Goal: Information Seeking & Learning: Learn about a topic

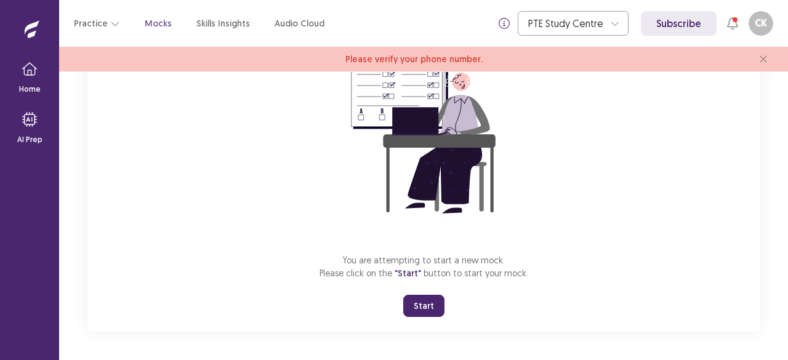
click at [418, 302] on button "Start" at bounding box center [423, 306] width 41 height 22
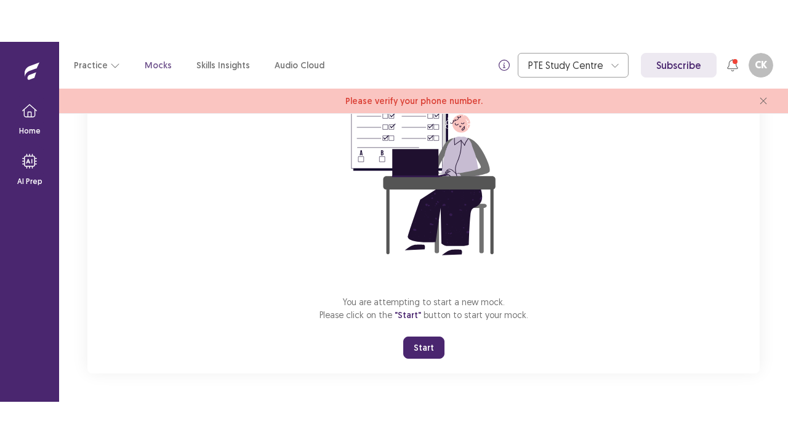
scroll to position [68, 0]
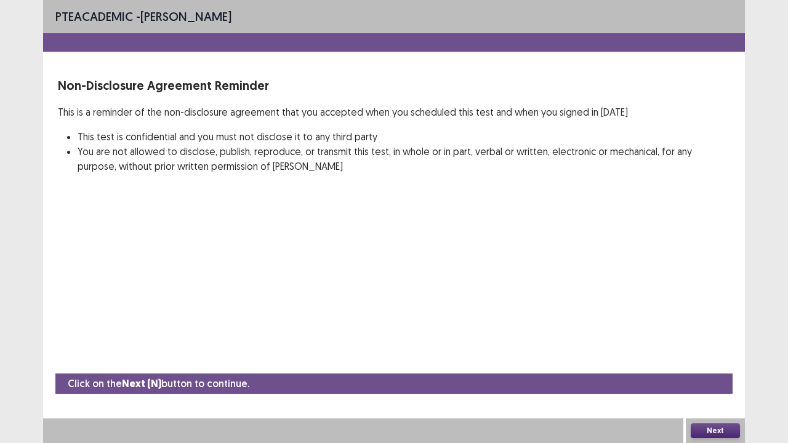
click at [715, 359] on button "Next" at bounding box center [715, 430] width 49 height 15
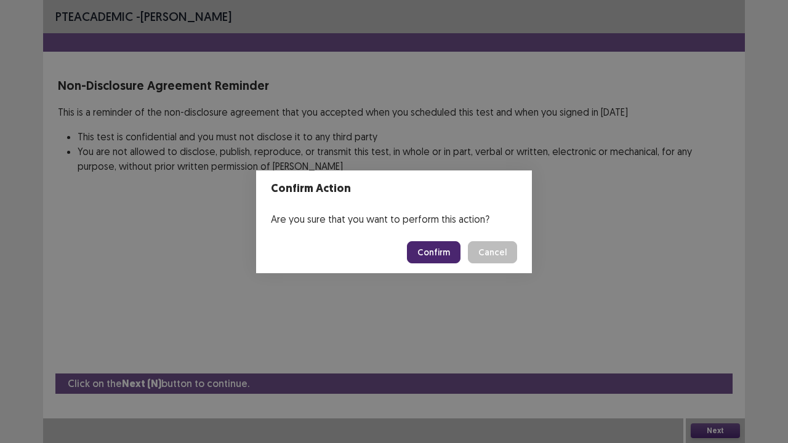
click at [431, 250] on button "Confirm" at bounding box center [434, 252] width 54 height 22
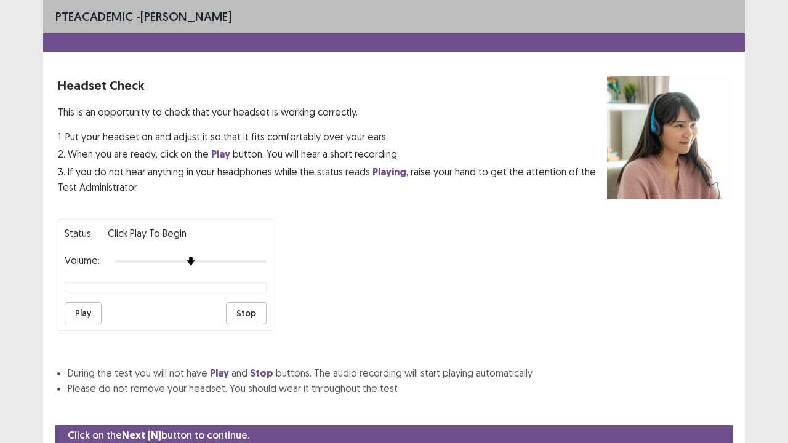
scroll to position [46, 0]
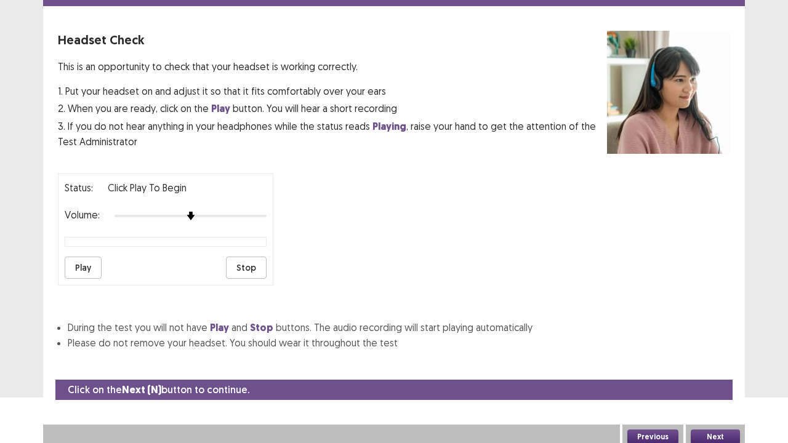
click at [717, 359] on button "Next" at bounding box center [715, 437] width 49 height 15
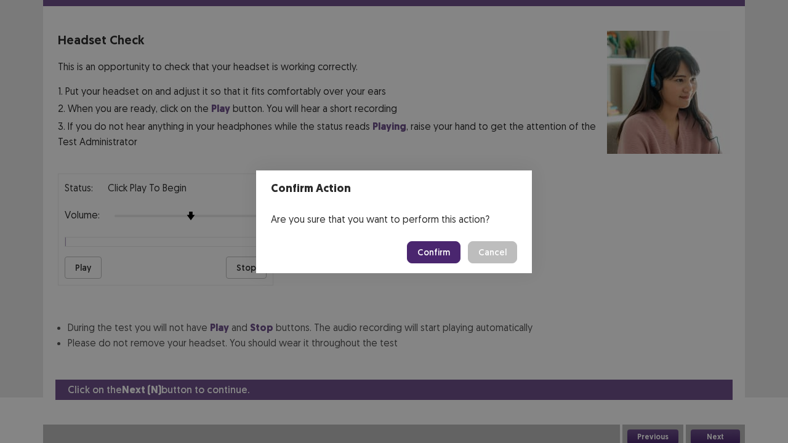
click at [435, 255] on button "Confirm" at bounding box center [434, 252] width 54 height 22
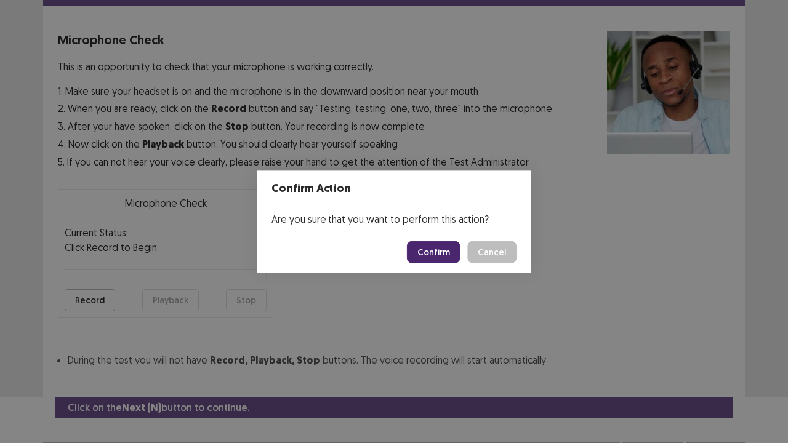
scroll to position [68, 0]
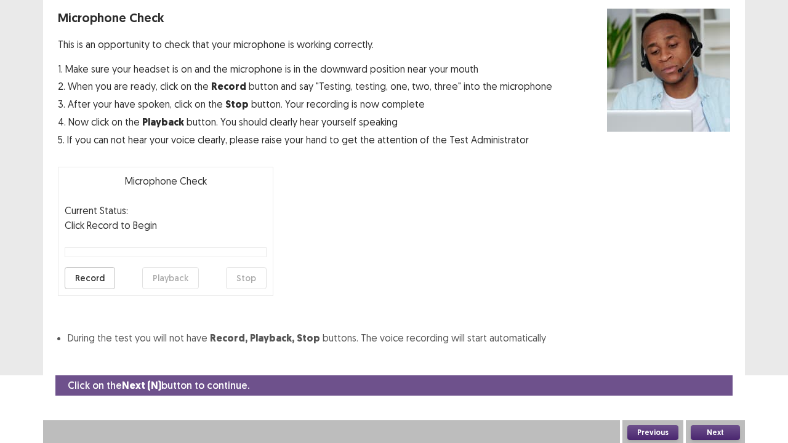
click at [726, 359] on button "Next" at bounding box center [715, 432] width 49 height 15
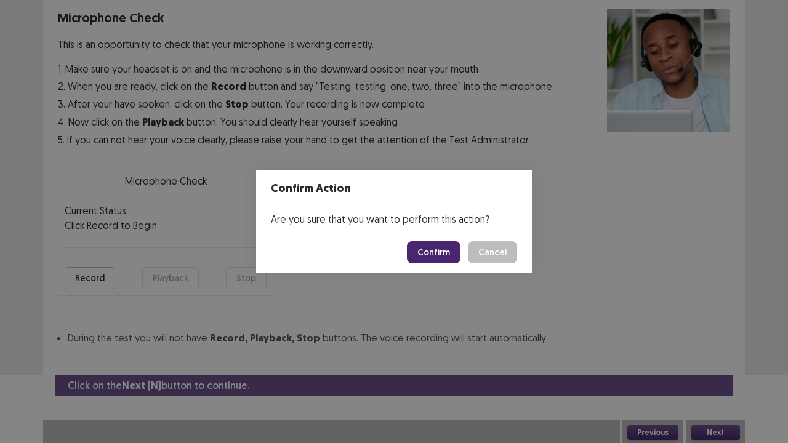
click at [437, 254] on button "Confirm" at bounding box center [434, 252] width 54 height 22
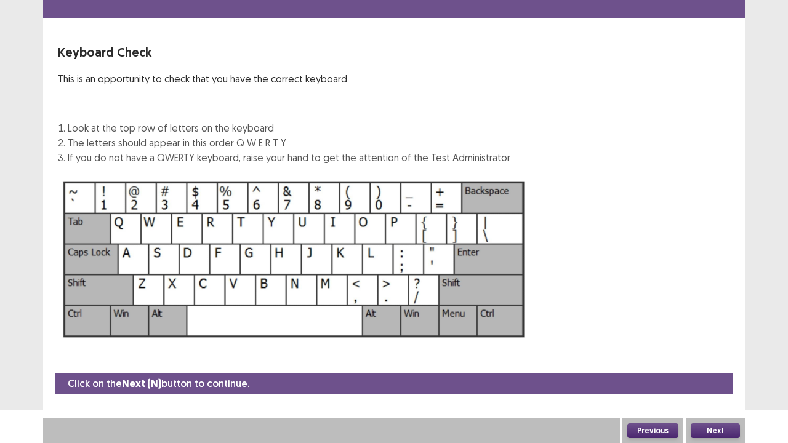
click at [715, 359] on button "Next" at bounding box center [715, 430] width 49 height 15
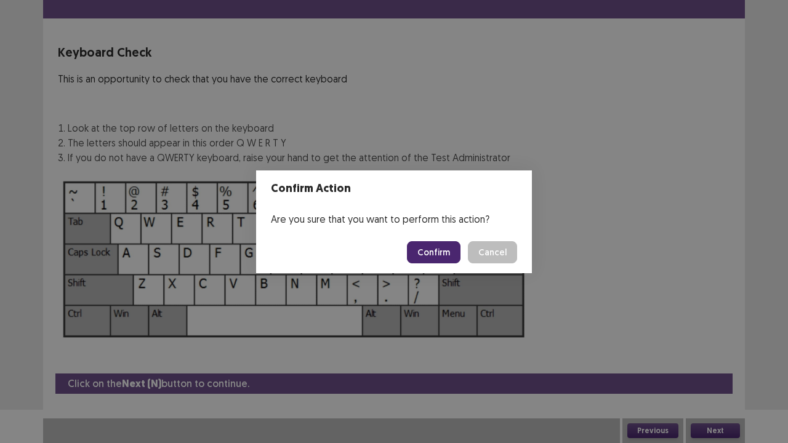
click at [442, 261] on button "Confirm" at bounding box center [434, 252] width 54 height 22
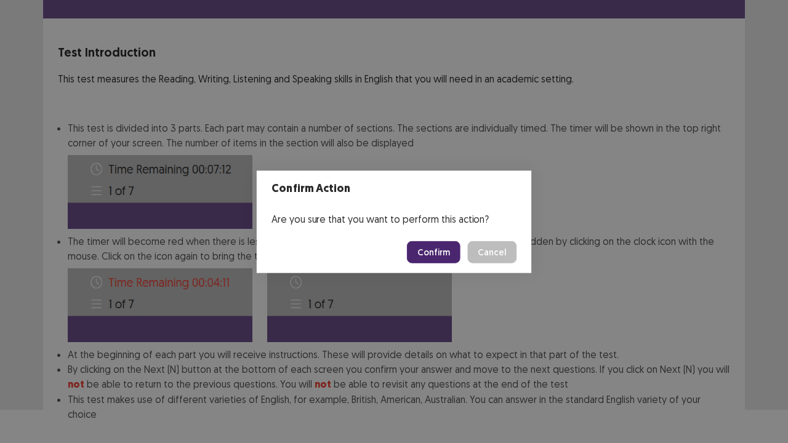
scroll to position [95, 0]
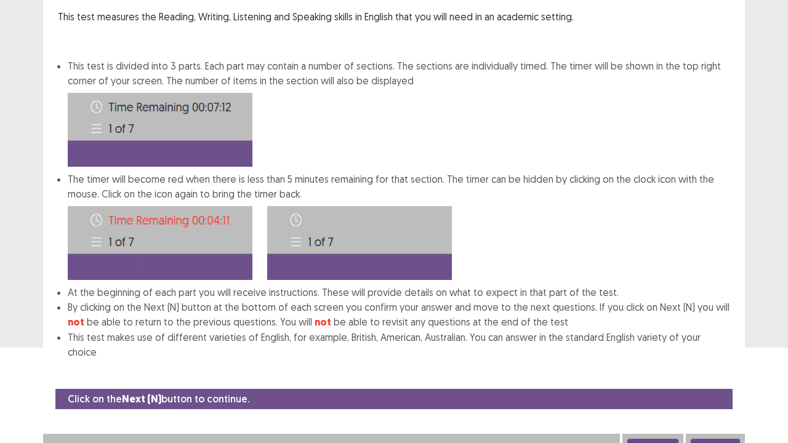
click at [715, 359] on button "Next" at bounding box center [715, 446] width 49 height 15
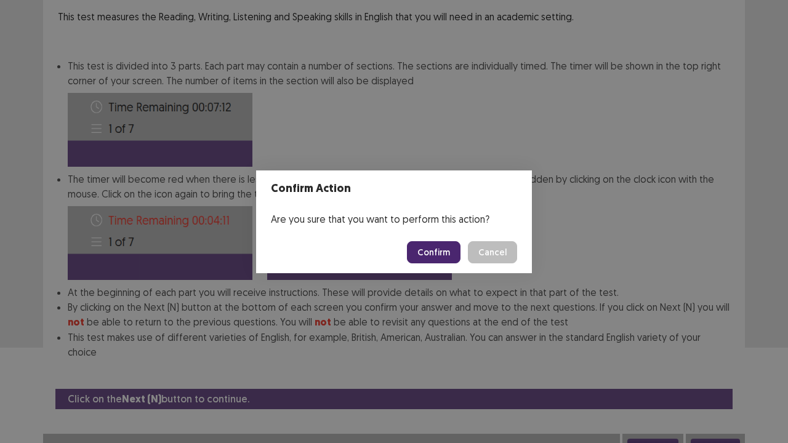
click at [447, 250] on button "Confirm" at bounding box center [434, 252] width 54 height 22
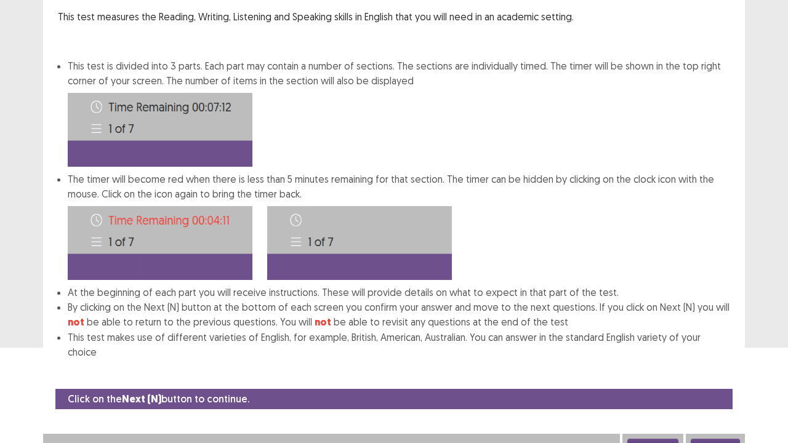
scroll to position [0, 0]
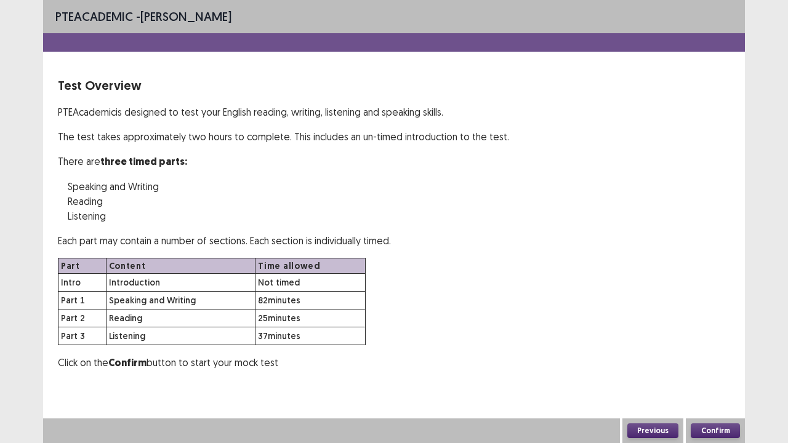
click at [701, 359] on button "Confirm" at bounding box center [715, 430] width 49 height 15
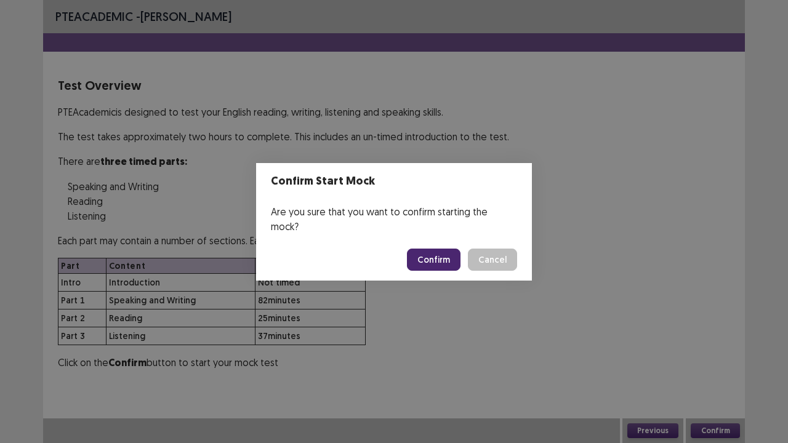
click at [437, 249] on button "Confirm" at bounding box center [434, 260] width 54 height 22
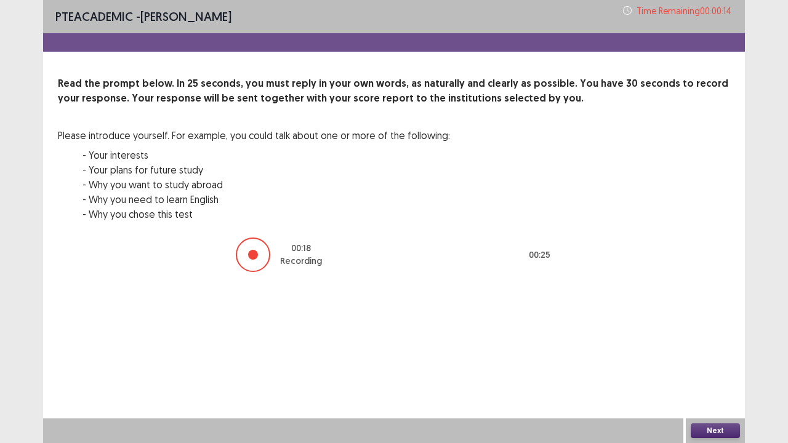
click at [707, 359] on button "Next" at bounding box center [715, 430] width 49 height 15
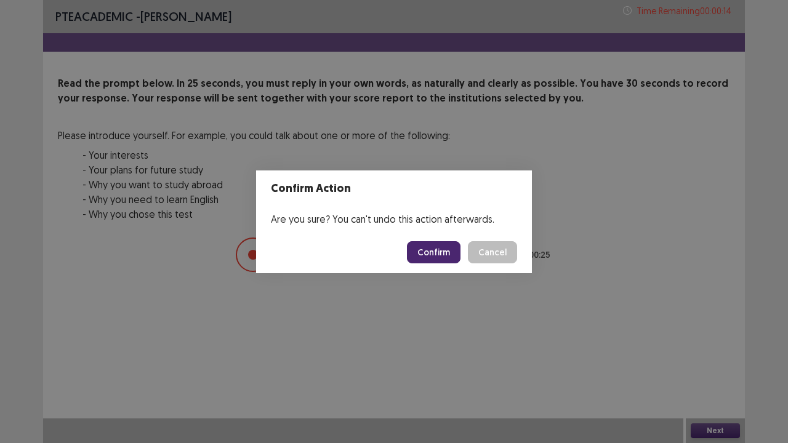
click at [437, 261] on button "Confirm" at bounding box center [434, 252] width 54 height 22
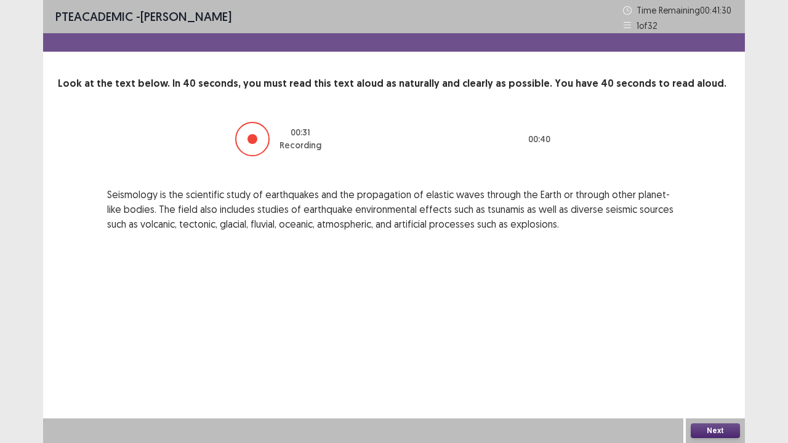
click at [700, 359] on button "Next" at bounding box center [715, 430] width 49 height 15
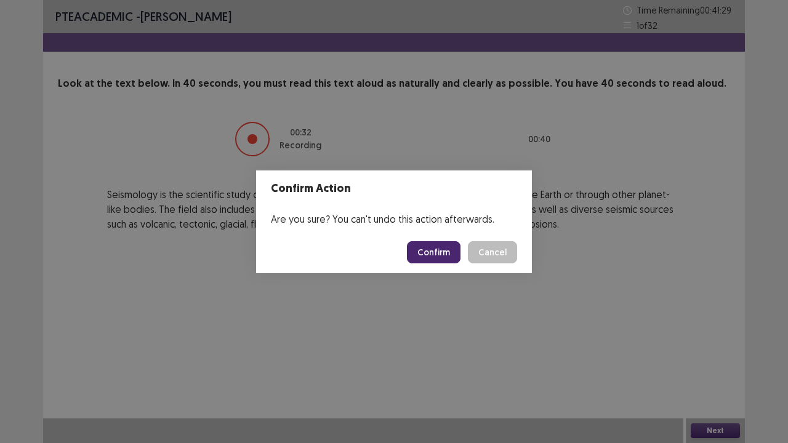
click at [440, 256] on button "Confirm" at bounding box center [434, 252] width 54 height 22
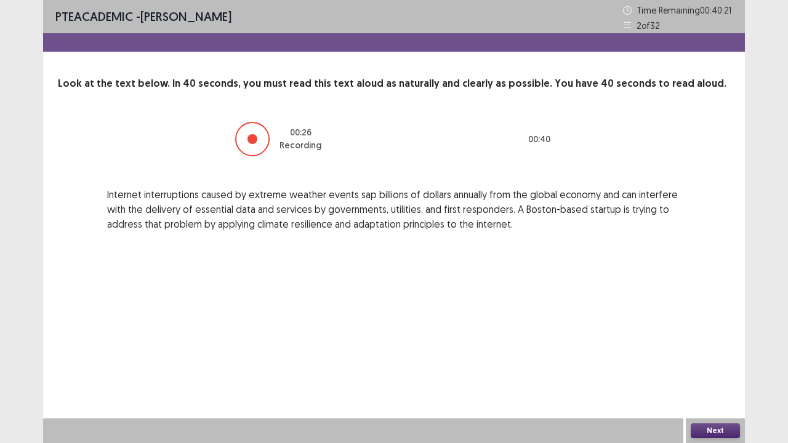
click at [708, 359] on button "Next" at bounding box center [715, 430] width 49 height 15
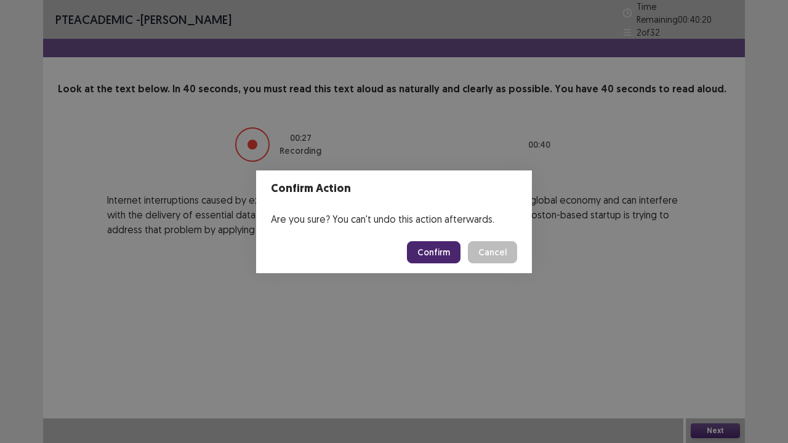
click at [434, 252] on button "Confirm" at bounding box center [434, 252] width 54 height 22
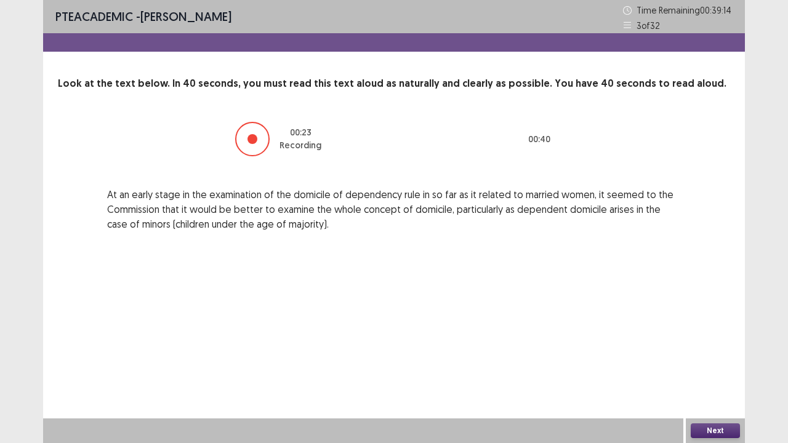
click at [717, 359] on button "Next" at bounding box center [715, 430] width 49 height 15
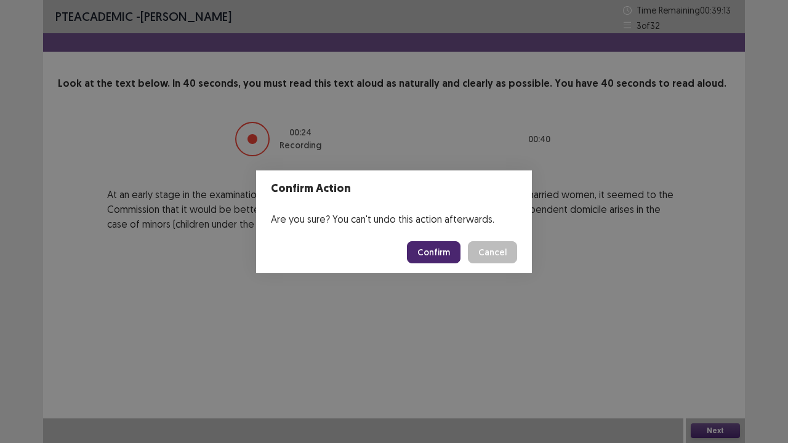
click at [455, 266] on footer "Confirm Cancel" at bounding box center [394, 252] width 276 height 42
click at [449, 257] on button "Confirm" at bounding box center [434, 252] width 54 height 22
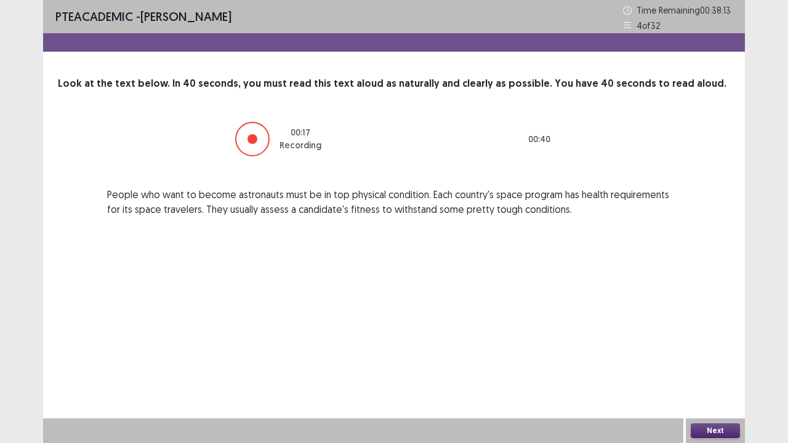
click at [697, 359] on div "Next" at bounding box center [715, 431] width 59 height 25
click at [699, 359] on button "Next" at bounding box center [715, 430] width 49 height 15
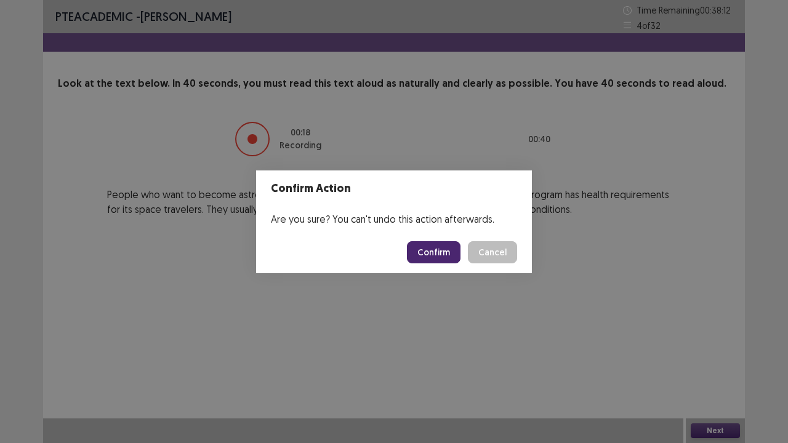
click at [441, 244] on button "Confirm" at bounding box center [434, 252] width 54 height 22
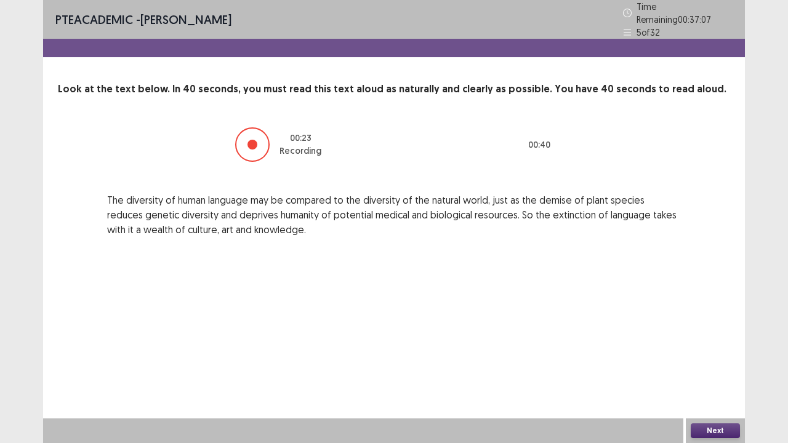
click at [701, 359] on button "Next" at bounding box center [715, 430] width 49 height 15
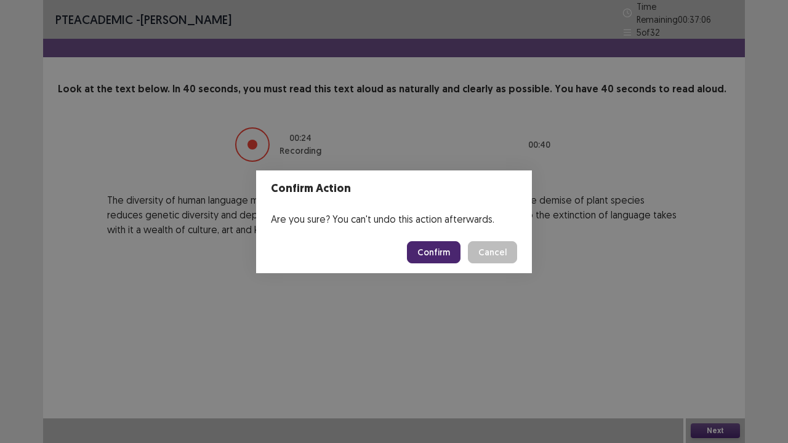
click at [441, 251] on button "Confirm" at bounding box center [434, 252] width 54 height 22
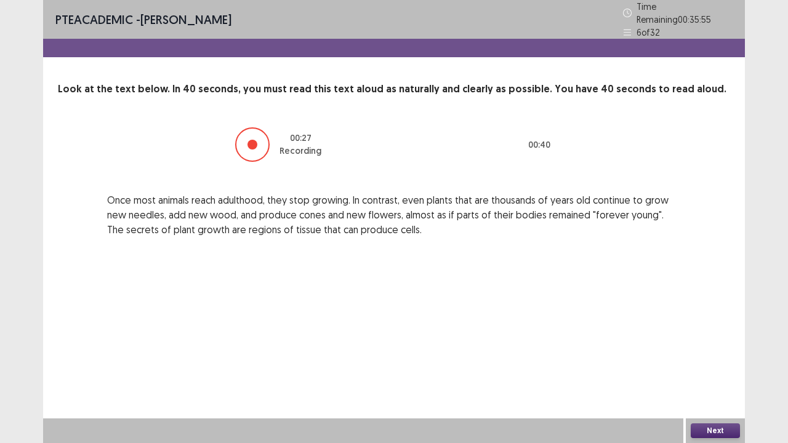
click at [711, 359] on button "Next" at bounding box center [715, 430] width 49 height 15
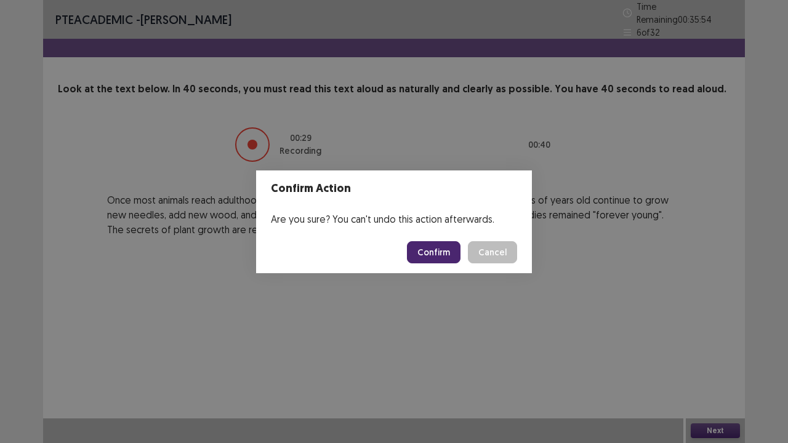
click at [433, 258] on button "Confirm" at bounding box center [434, 252] width 54 height 22
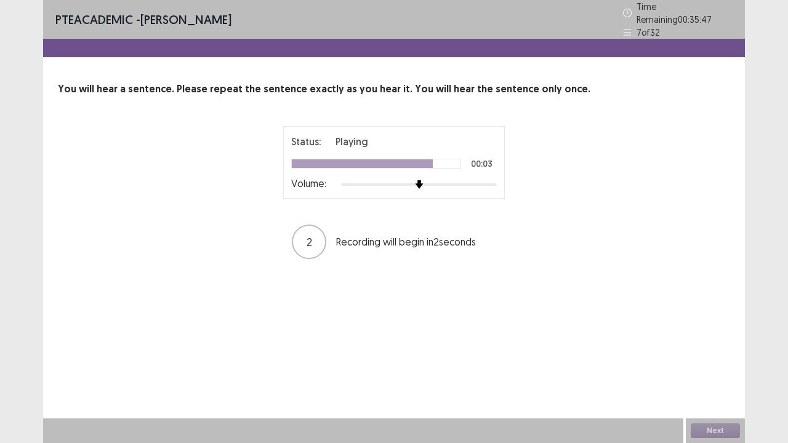
click at [490, 182] on div at bounding box center [419, 185] width 156 height 10
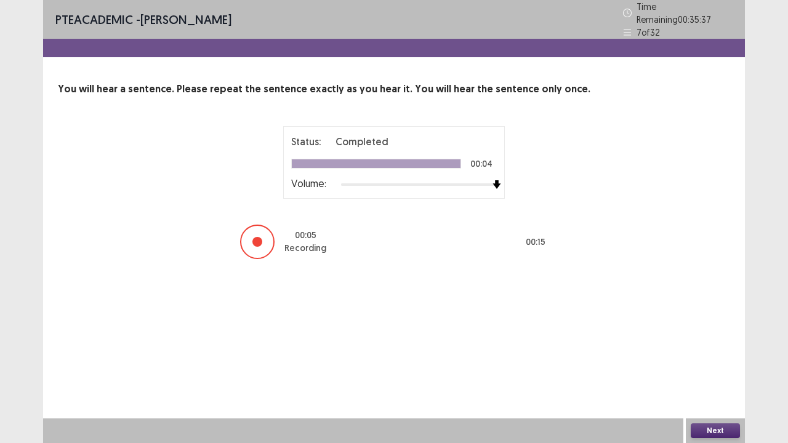
click at [707, 359] on button "Next" at bounding box center [715, 430] width 49 height 15
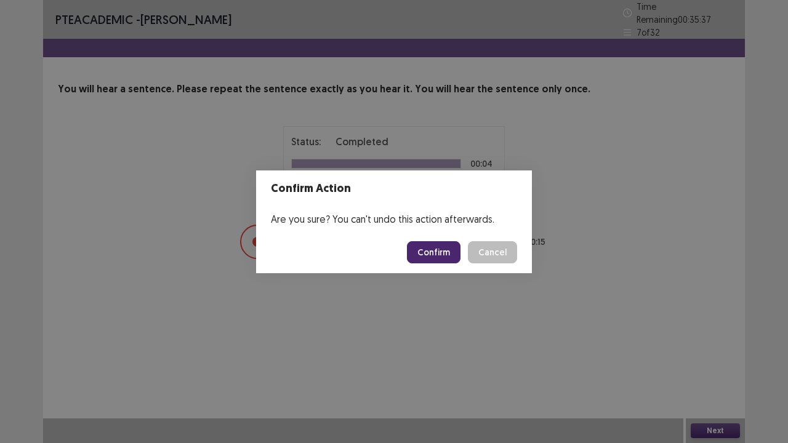
click at [435, 259] on button "Confirm" at bounding box center [434, 252] width 54 height 22
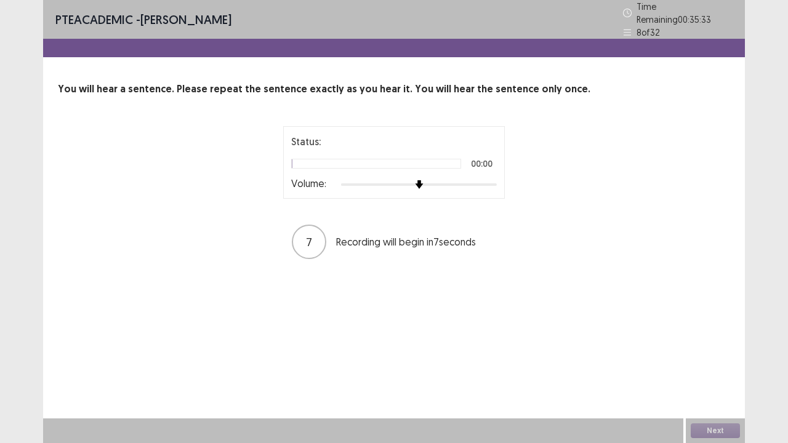
click at [492, 180] on div at bounding box center [419, 185] width 156 height 10
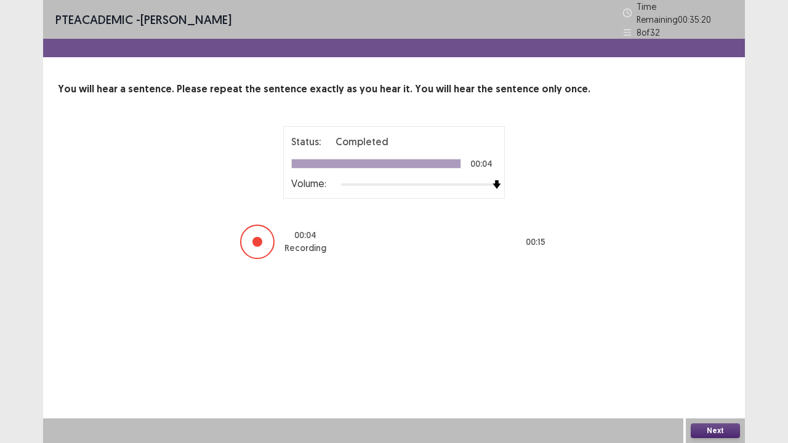
click at [726, 359] on button "Next" at bounding box center [715, 430] width 49 height 15
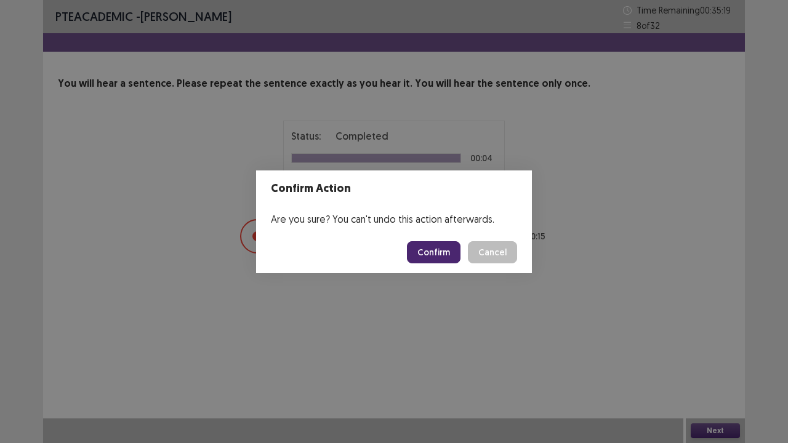
click at [441, 259] on button "Confirm" at bounding box center [434, 252] width 54 height 22
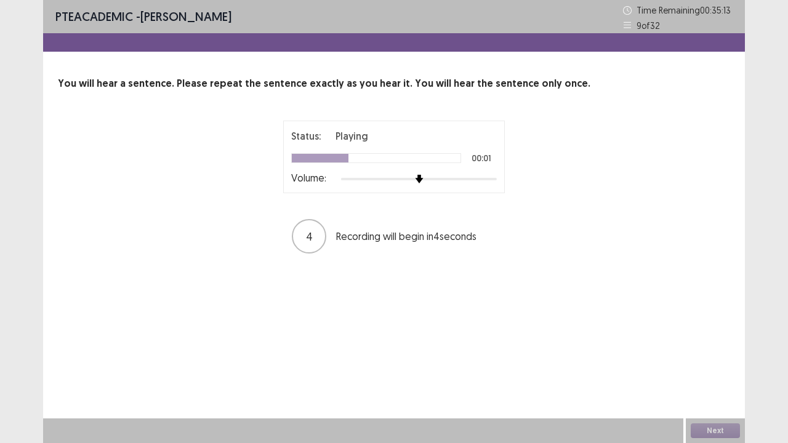
click at [486, 178] on div at bounding box center [419, 179] width 156 height 10
click at [491, 177] on div at bounding box center [419, 179] width 156 height 10
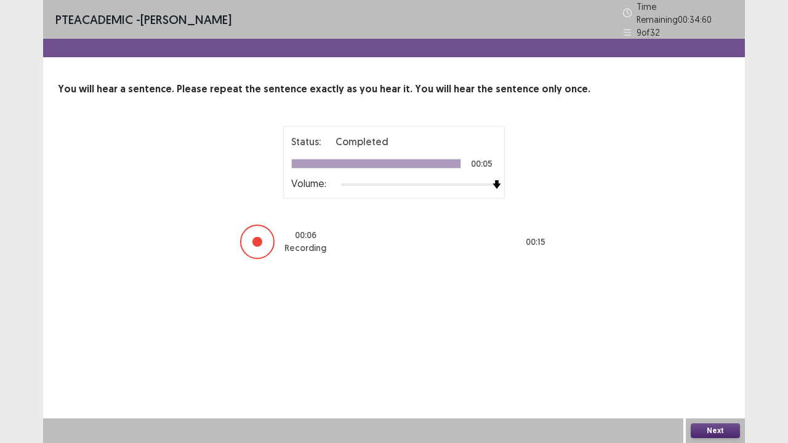
click at [726, 359] on button "Next" at bounding box center [715, 430] width 49 height 15
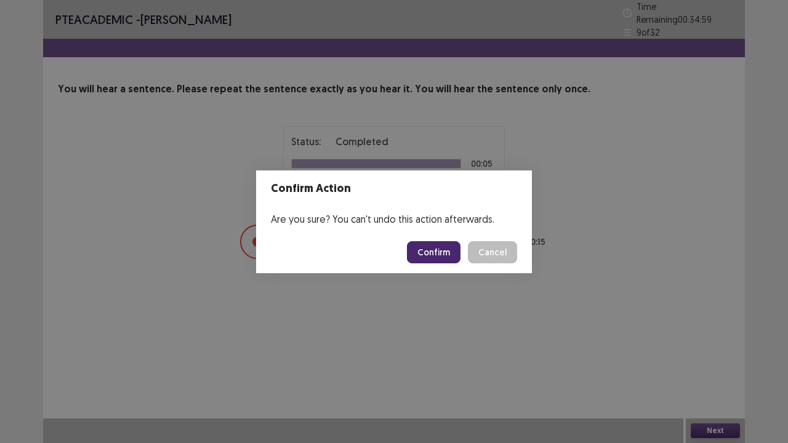
click at [436, 238] on footer "Confirm Cancel" at bounding box center [394, 252] width 276 height 42
click at [438, 248] on button "Confirm" at bounding box center [434, 252] width 54 height 22
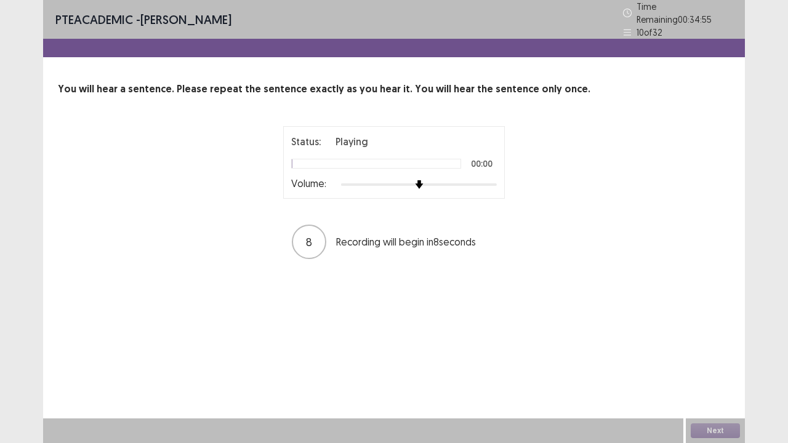
click at [491, 182] on div at bounding box center [419, 185] width 156 height 10
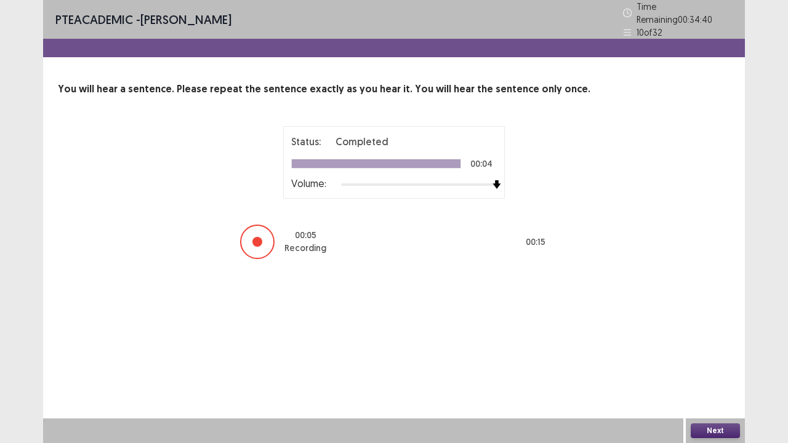
click at [695, 359] on button "Next" at bounding box center [715, 430] width 49 height 15
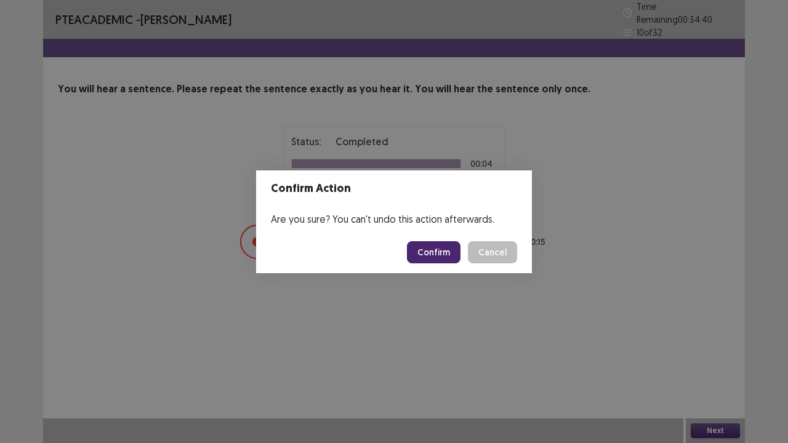
click at [443, 258] on button "Confirm" at bounding box center [434, 252] width 54 height 22
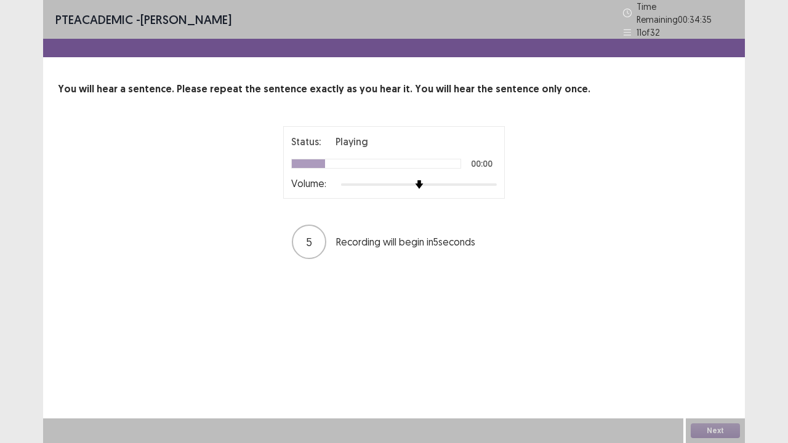
click at [489, 180] on div at bounding box center [419, 185] width 156 height 10
click at [491, 180] on div at bounding box center [419, 185] width 156 height 10
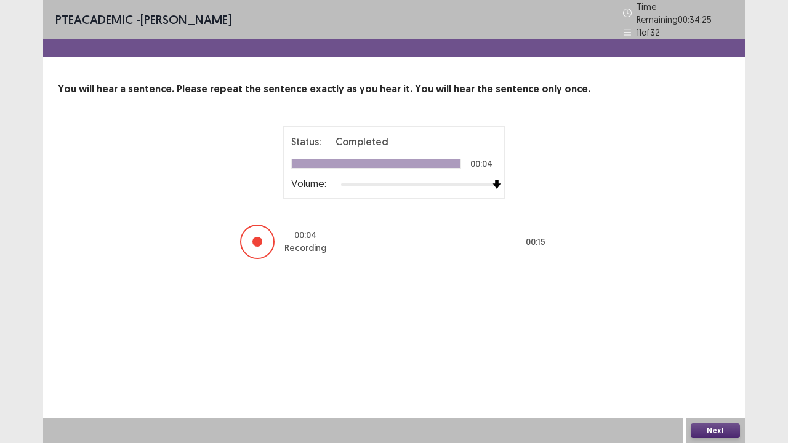
click at [706, 359] on button "Next" at bounding box center [715, 430] width 49 height 15
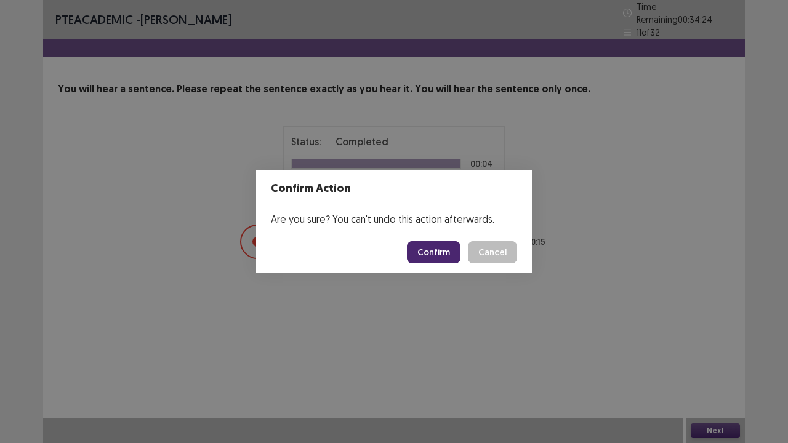
click at [432, 255] on button "Confirm" at bounding box center [434, 252] width 54 height 22
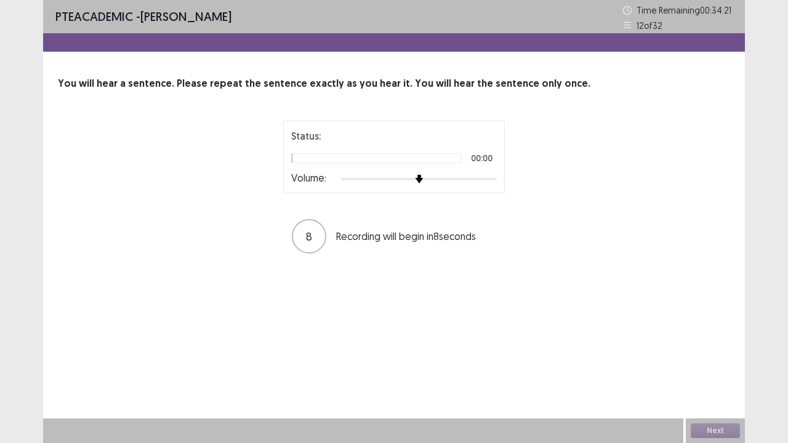
click at [496, 178] on div at bounding box center [419, 179] width 156 height 10
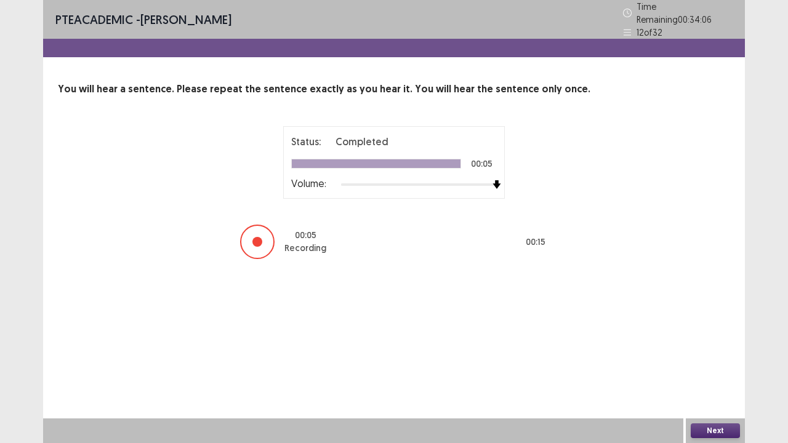
click at [720, 359] on button "Next" at bounding box center [715, 430] width 49 height 15
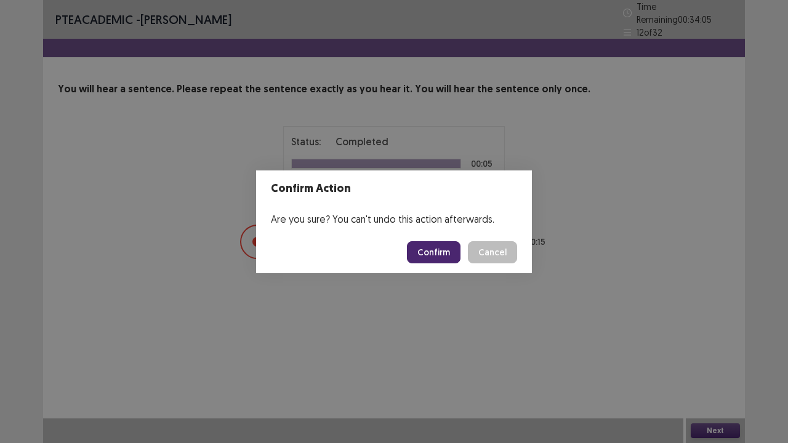
click at [448, 265] on footer "Confirm Cancel" at bounding box center [394, 252] width 276 height 42
click at [447, 257] on button "Confirm" at bounding box center [434, 252] width 54 height 22
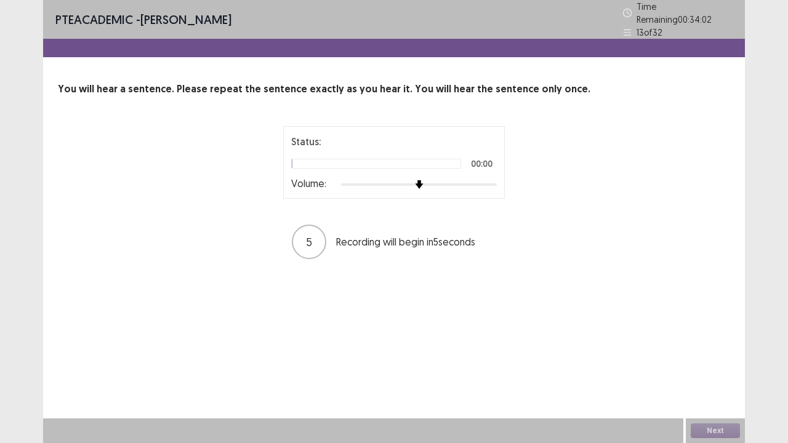
click at [495, 180] on div at bounding box center [419, 185] width 156 height 10
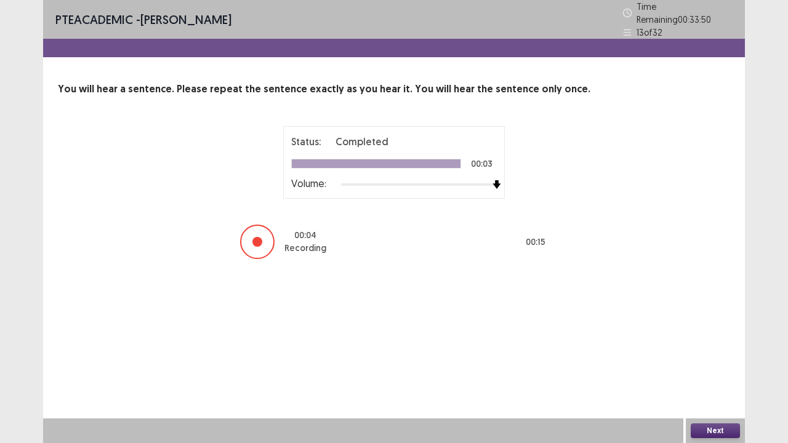
click at [711, 359] on button "Next" at bounding box center [715, 430] width 49 height 15
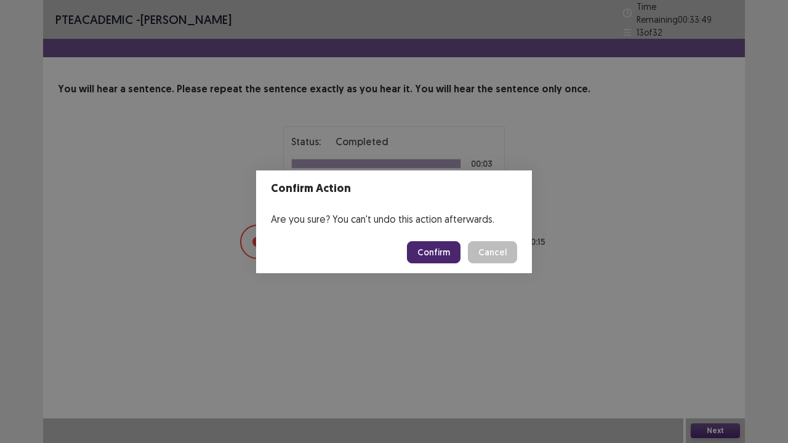
click at [416, 255] on button "Confirm" at bounding box center [434, 252] width 54 height 22
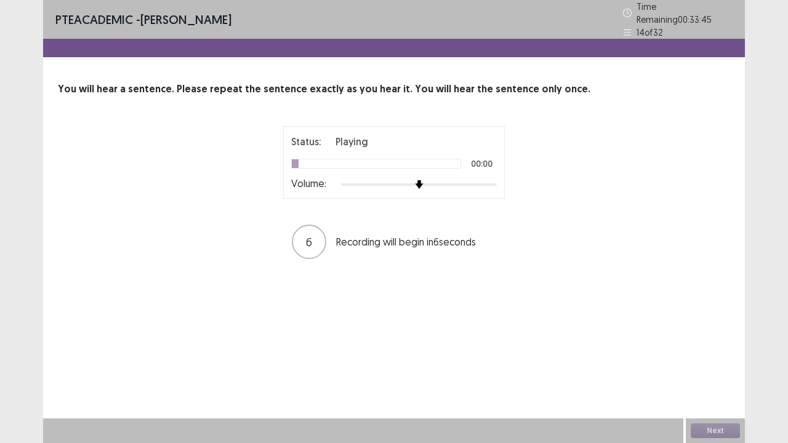
click at [494, 181] on div at bounding box center [419, 185] width 156 height 10
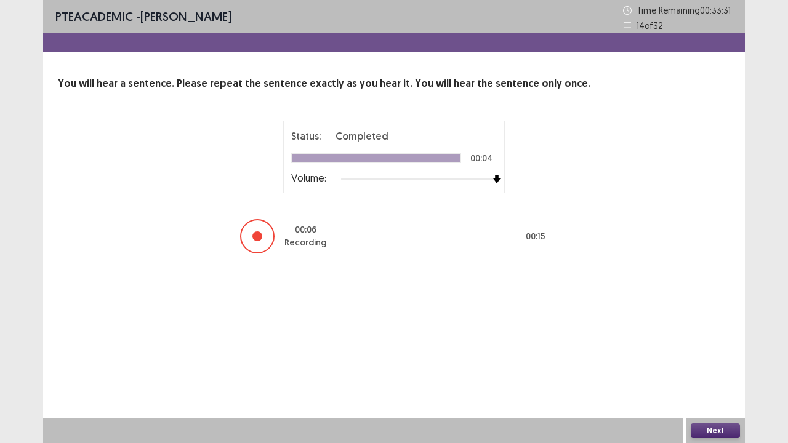
click at [732, 359] on button "Next" at bounding box center [715, 430] width 49 height 15
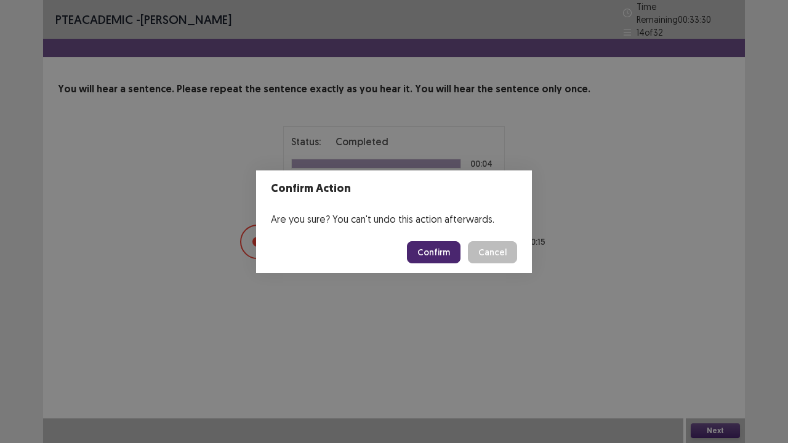
click at [453, 255] on button "Confirm" at bounding box center [434, 252] width 54 height 22
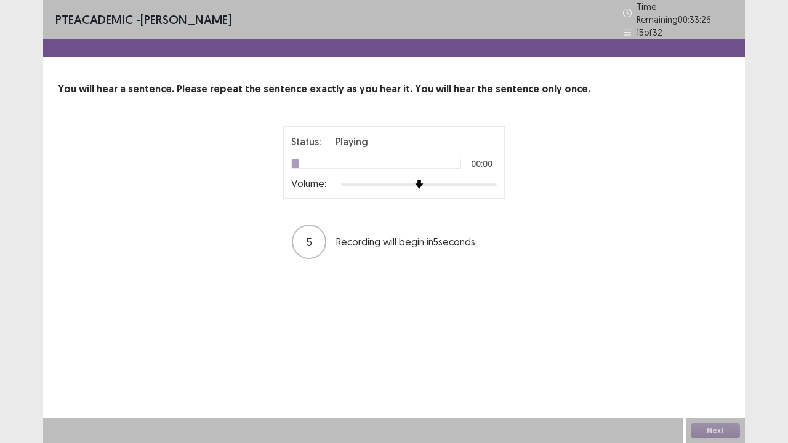
click at [496, 180] on div at bounding box center [419, 185] width 156 height 10
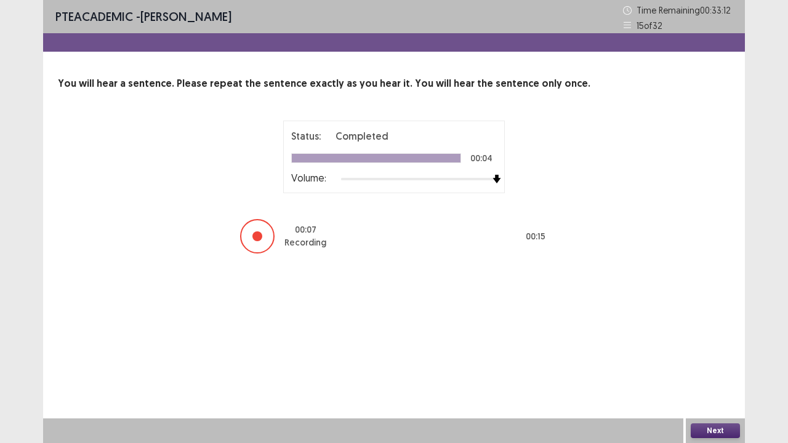
click at [727, 359] on button "Next" at bounding box center [715, 430] width 49 height 15
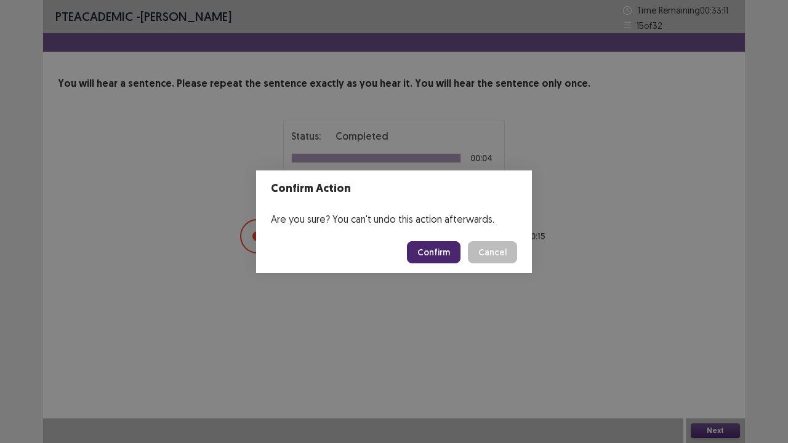
click at [440, 260] on button "Confirm" at bounding box center [434, 252] width 54 height 22
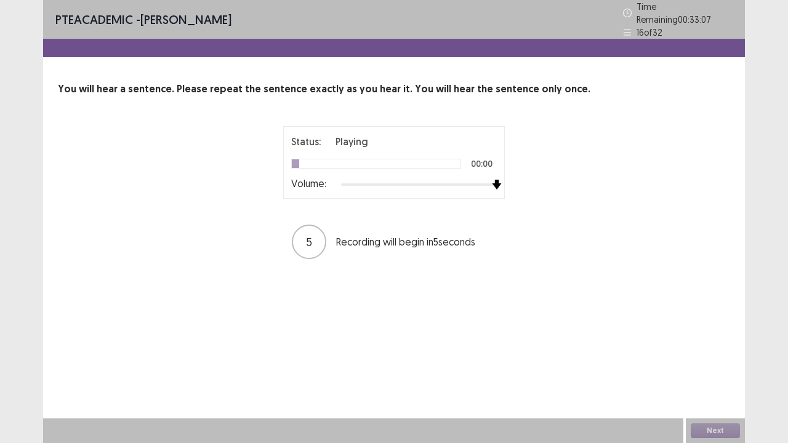
click at [493, 180] on div at bounding box center [419, 185] width 156 height 10
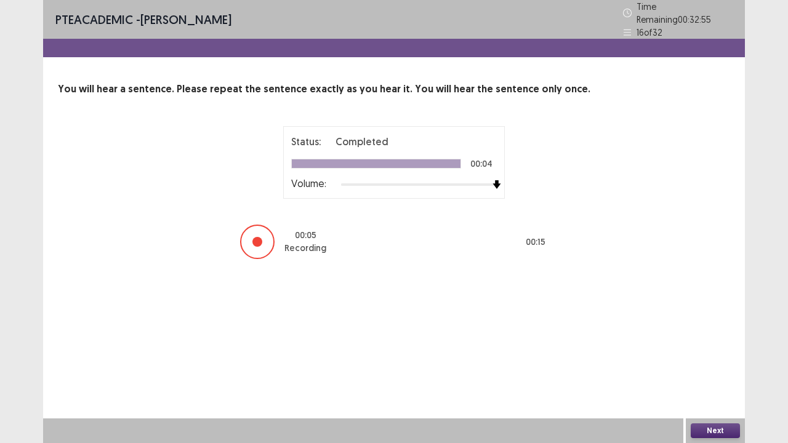
click at [720, 359] on button "Next" at bounding box center [715, 430] width 49 height 15
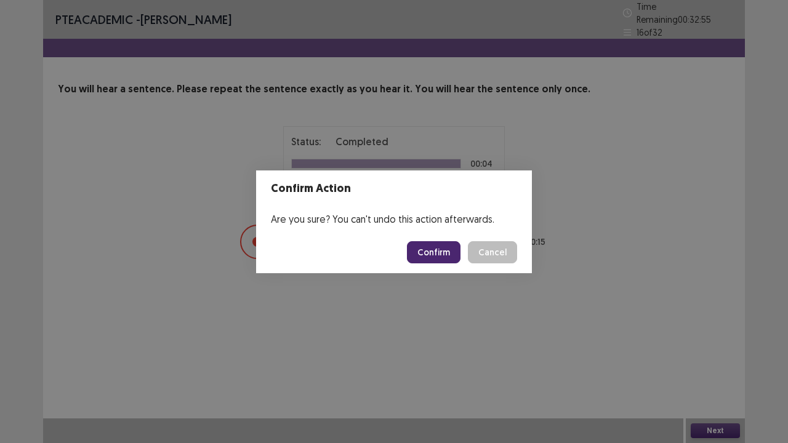
click at [431, 257] on button "Confirm" at bounding box center [434, 252] width 54 height 22
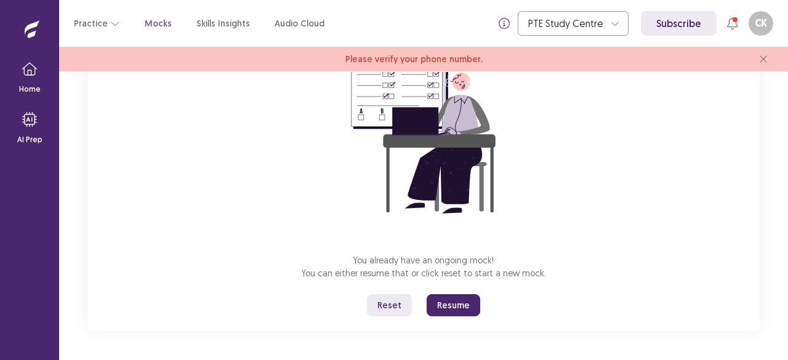
click at [453, 303] on button "Resume" at bounding box center [454, 305] width 54 height 22
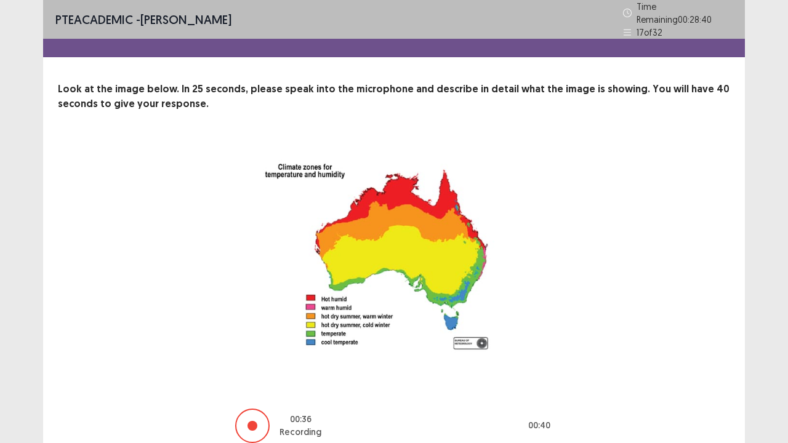
scroll to position [50, 0]
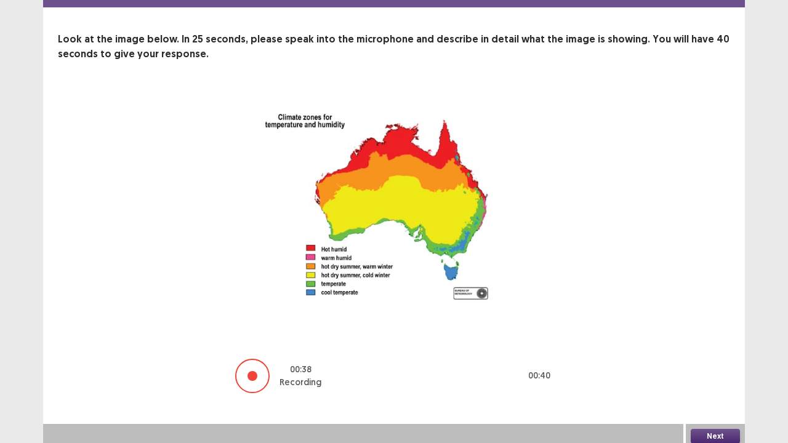
click at [707, 359] on button "Next" at bounding box center [715, 436] width 49 height 15
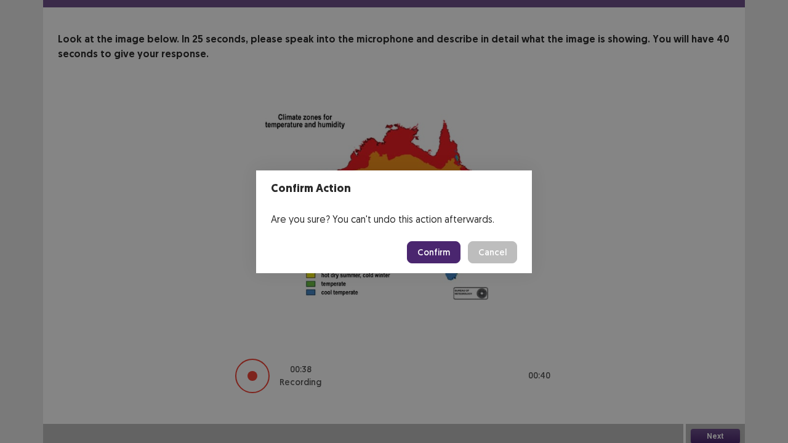
click at [439, 247] on button "Confirm" at bounding box center [434, 252] width 54 height 22
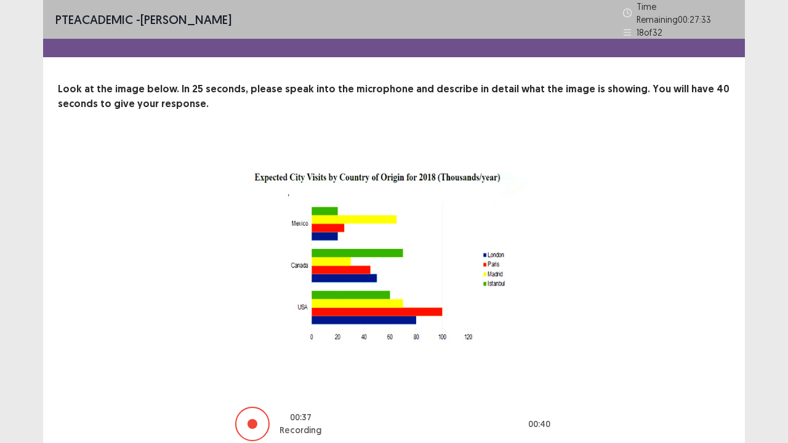
scroll to position [48, 0]
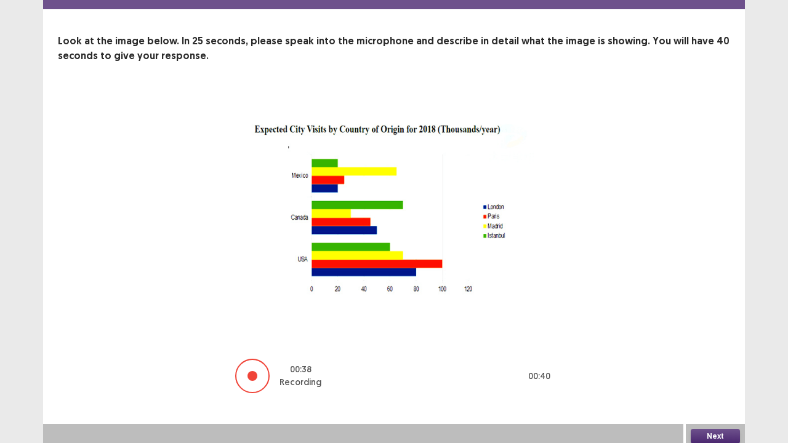
click at [704, 359] on button "Next" at bounding box center [715, 436] width 49 height 15
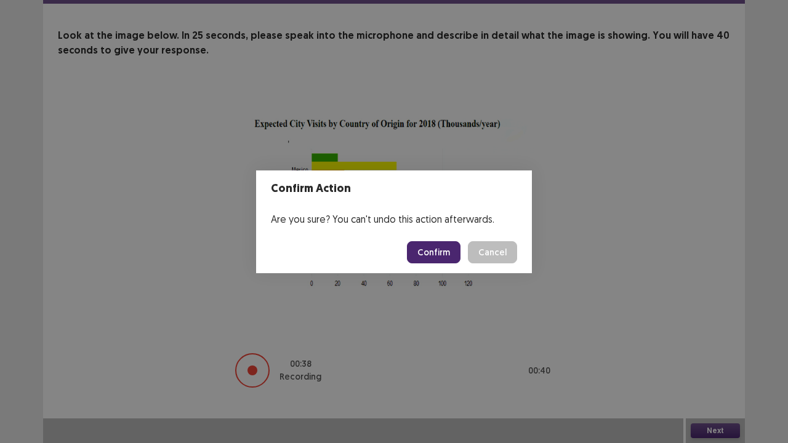
click at [452, 258] on button "Confirm" at bounding box center [434, 252] width 54 height 22
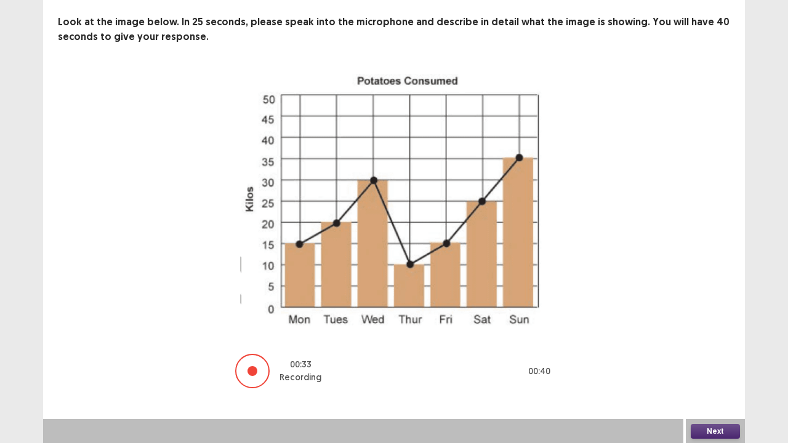
scroll to position [62, 0]
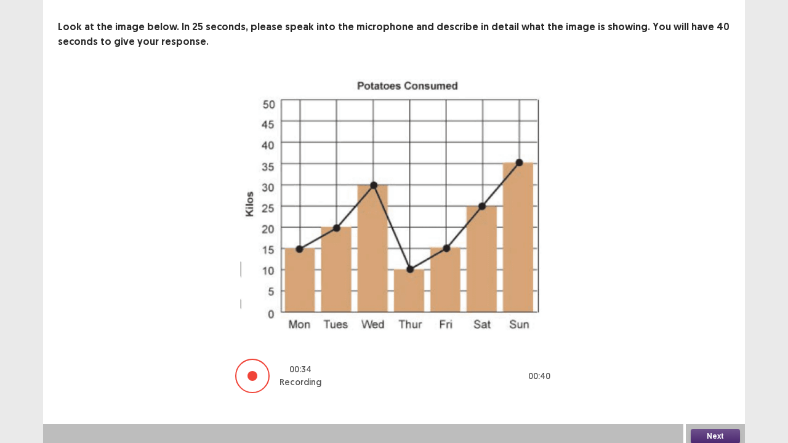
click at [720, 359] on button "Next" at bounding box center [715, 436] width 49 height 15
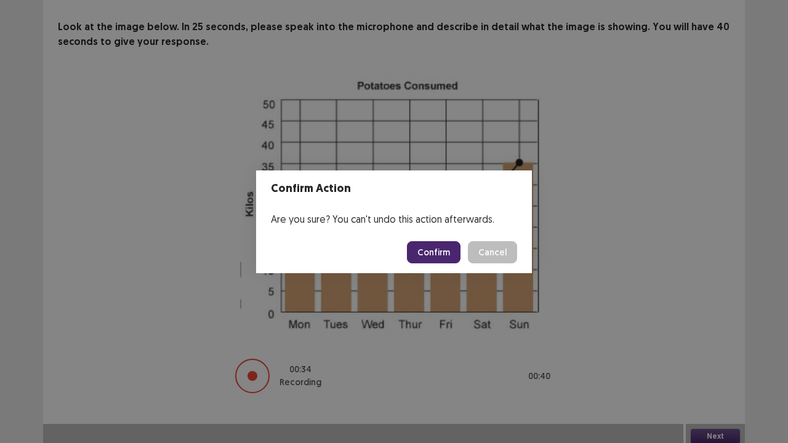
click at [431, 250] on button "Confirm" at bounding box center [434, 252] width 54 height 22
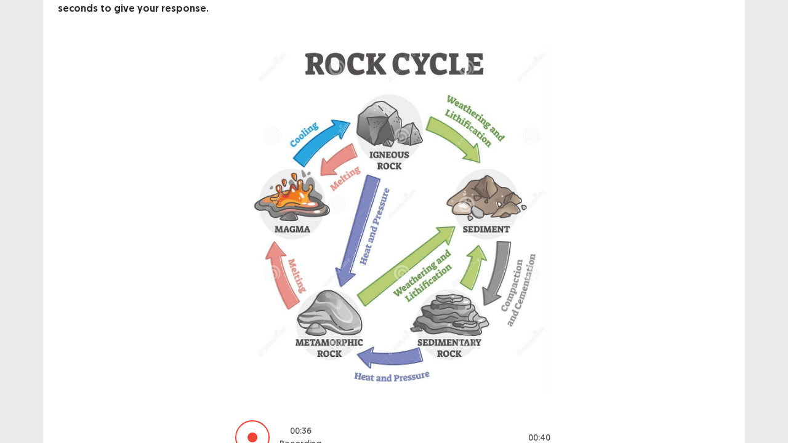
scroll to position [157, 0]
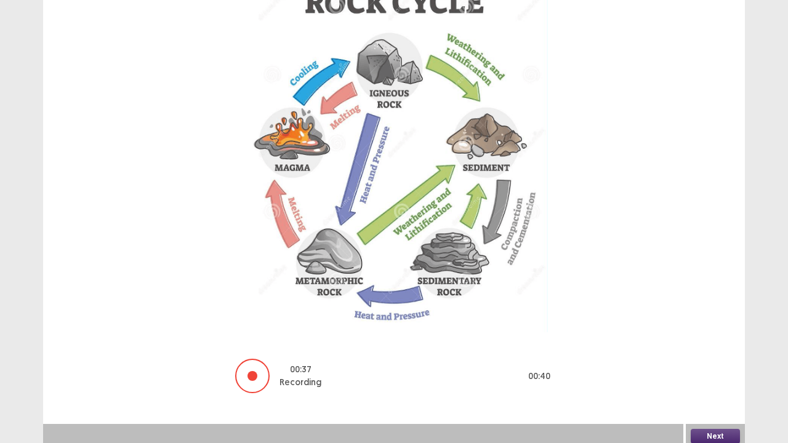
click at [728, 359] on button "Next" at bounding box center [715, 436] width 49 height 15
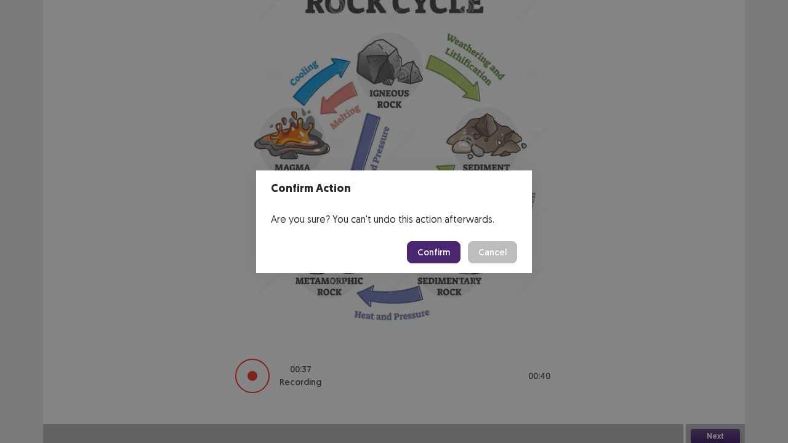
click at [423, 250] on button "Confirm" at bounding box center [434, 252] width 54 height 22
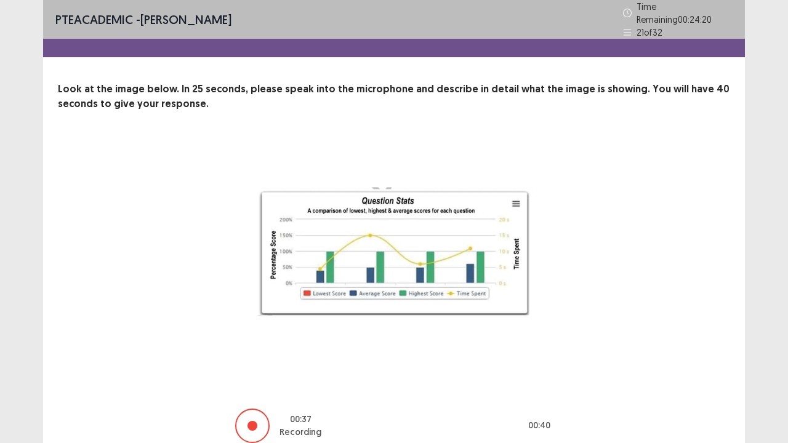
scroll to position [50, 0]
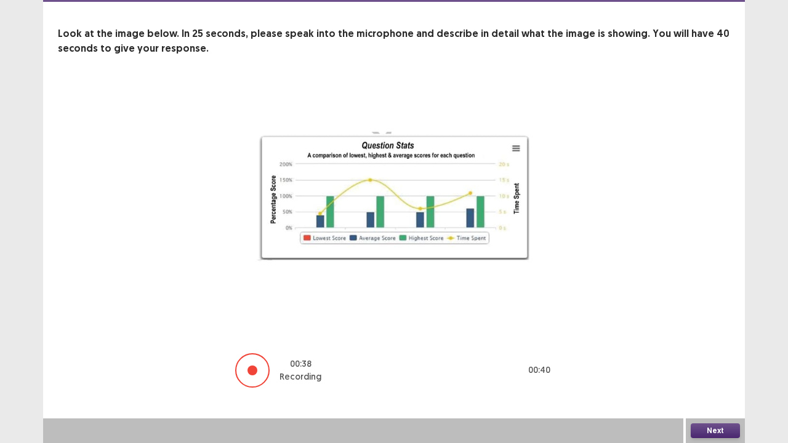
click at [724, 359] on button "Next" at bounding box center [715, 430] width 49 height 15
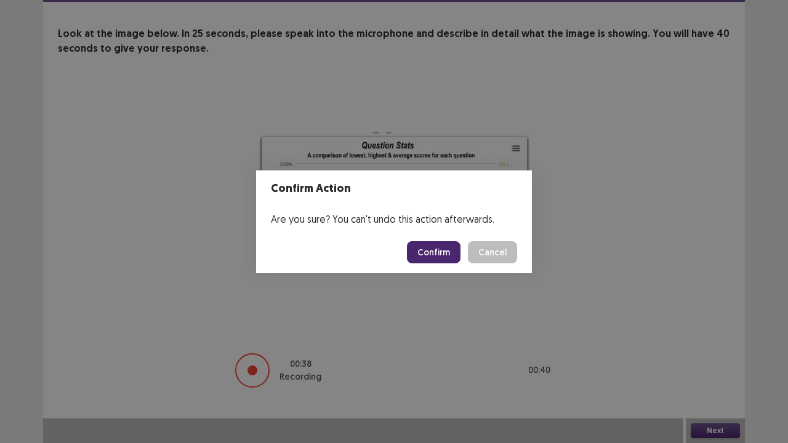
click at [436, 261] on button "Confirm" at bounding box center [434, 252] width 54 height 22
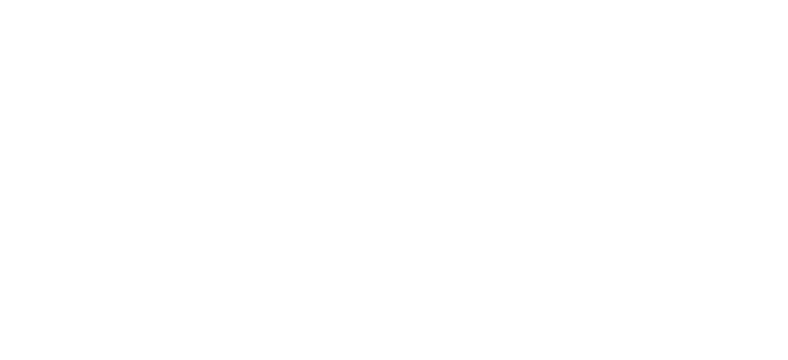
scroll to position [0, 0]
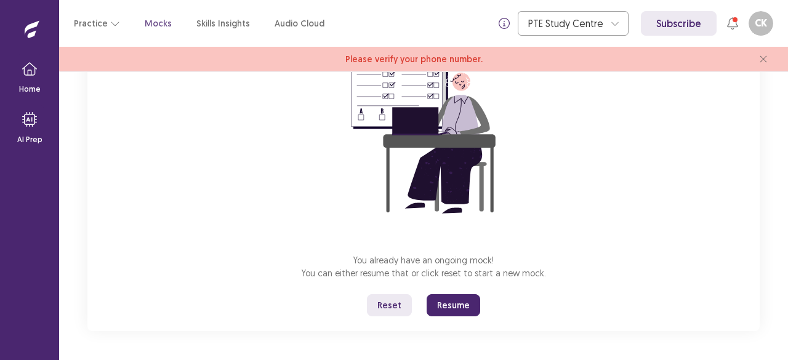
click at [440, 300] on button "Resume" at bounding box center [454, 305] width 54 height 22
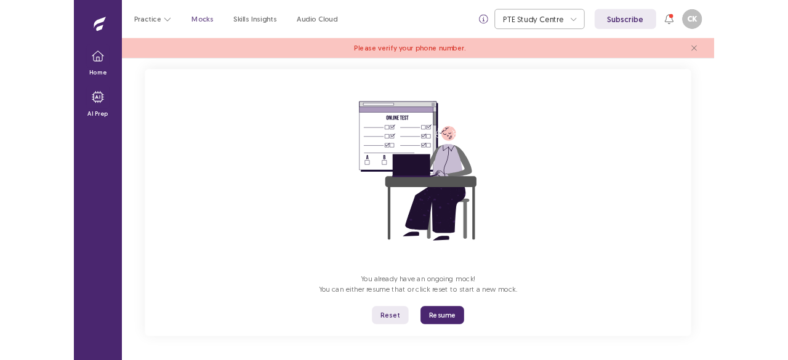
scroll to position [68, 0]
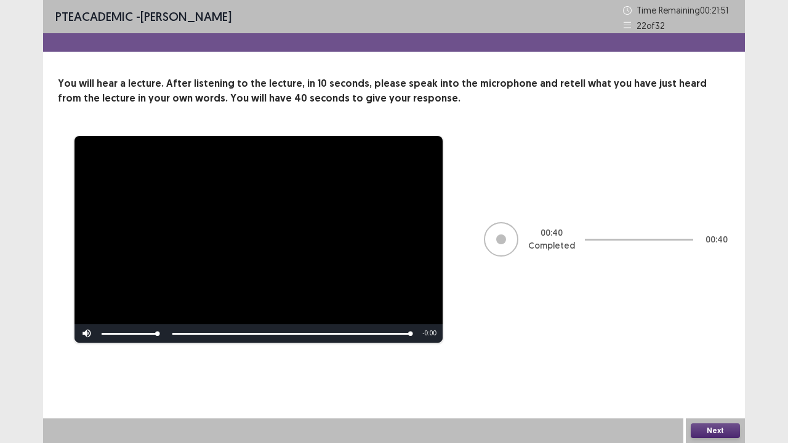
click at [705, 359] on button "Next" at bounding box center [715, 430] width 49 height 15
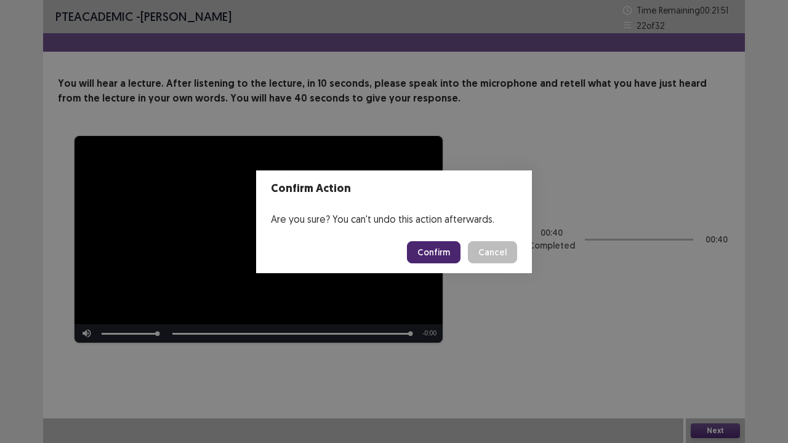
click at [428, 257] on button "Confirm" at bounding box center [434, 252] width 54 height 22
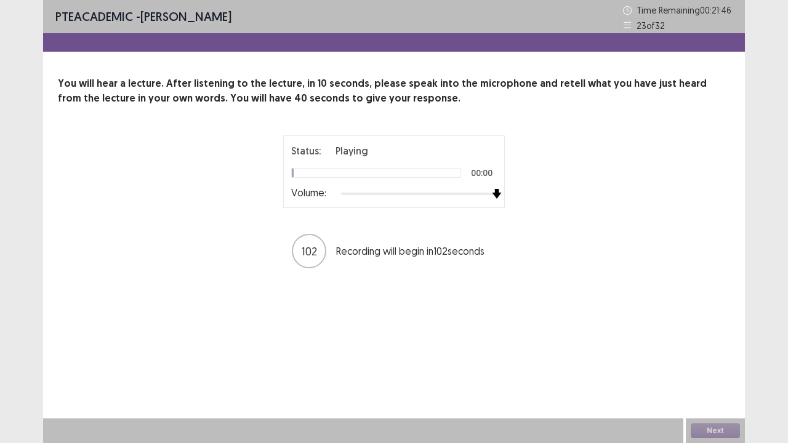
click at [494, 193] on div at bounding box center [419, 194] width 156 height 10
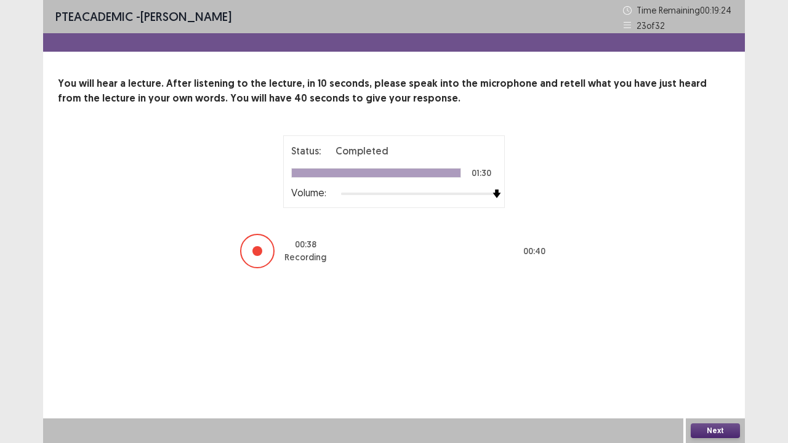
click at [731, 359] on button "Next" at bounding box center [715, 430] width 49 height 15
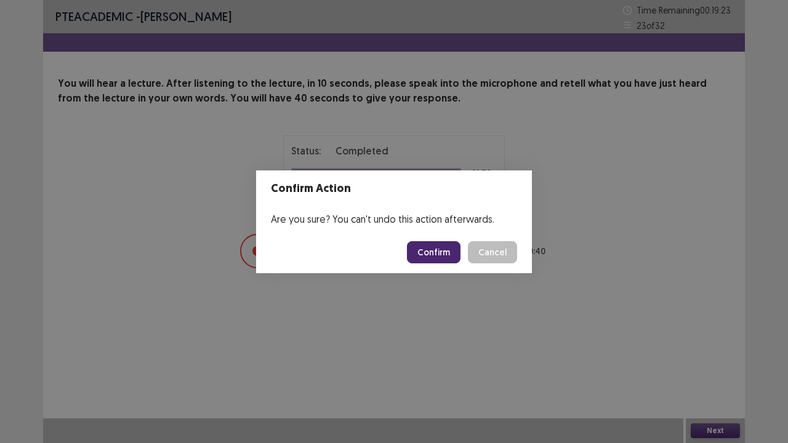
drag, startPoint x: 731, startPoint y: 427, endPoint x: 447, endPoint y: 249, distance: 335.7
click at [447, 249] on button "Confirm" at bounding box center [434, 252] width 54 height 22
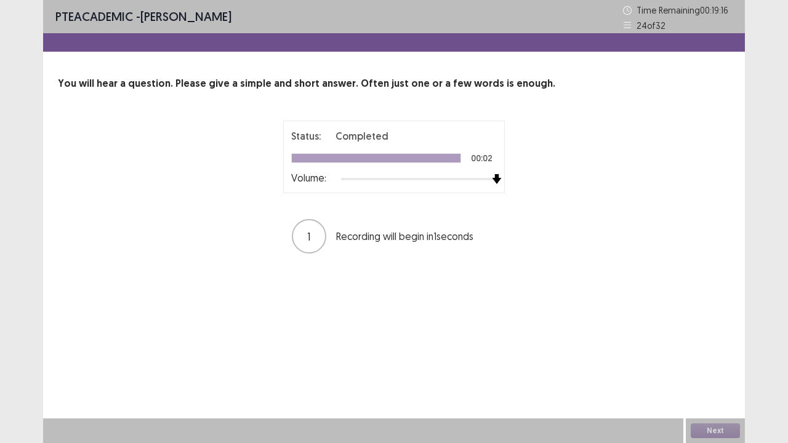
click at [489, 180] on div at bounding box center [419, 179] width 156 height 10
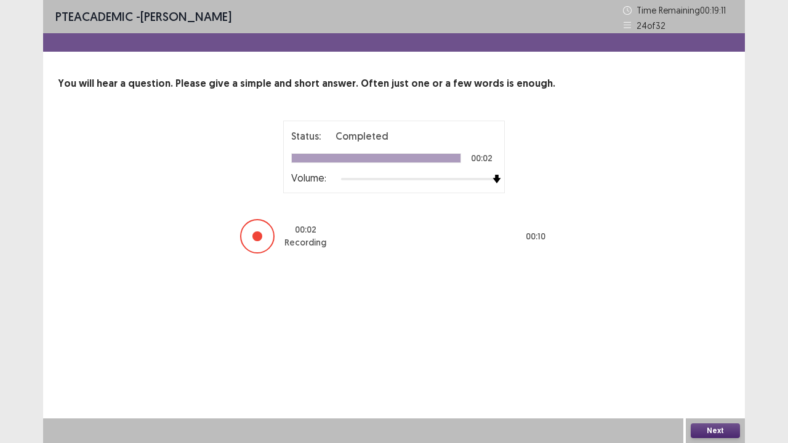
click at [721, 359] on button "Next" at bounding box center [715, 430] width 49 height 15
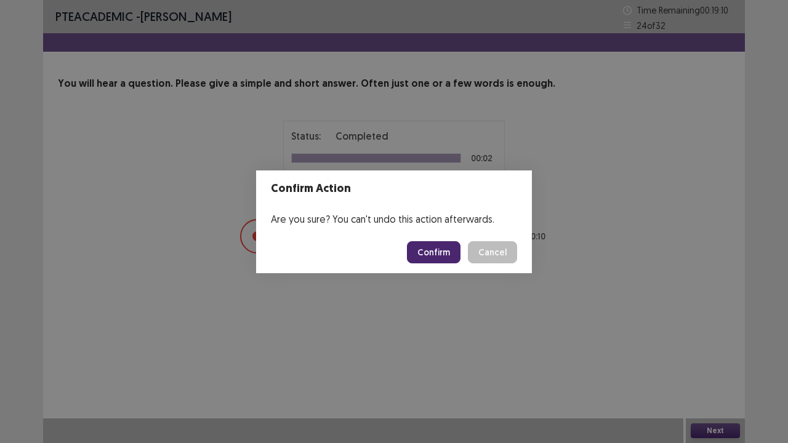
click at [446, 249] on button "Confirm" at bounding box center [434, 252] width 54 height 22
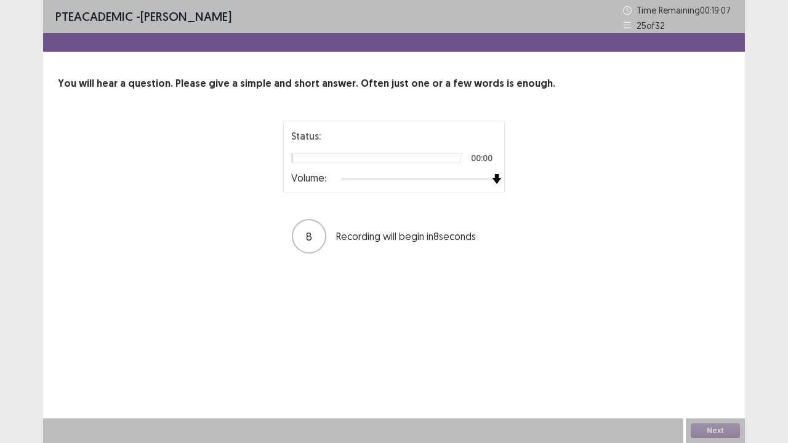
click at [494, 178] on div at bounding box center [419, 179] width 156 height 10
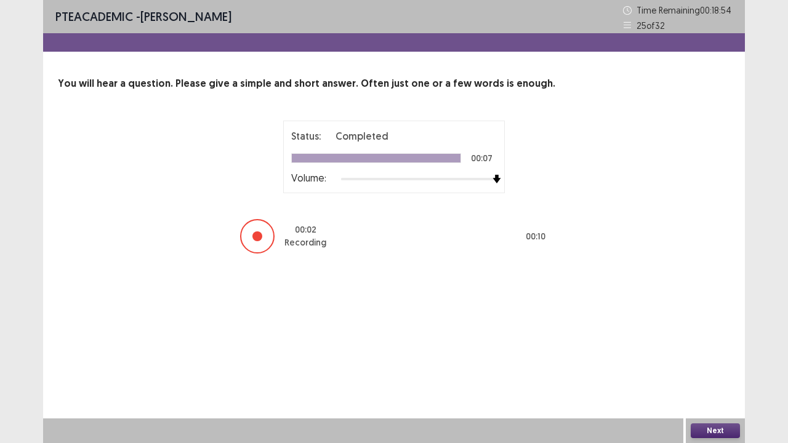
click at [721, 359] on button "Next" at bounding box center [715, 430] width 49 height 15
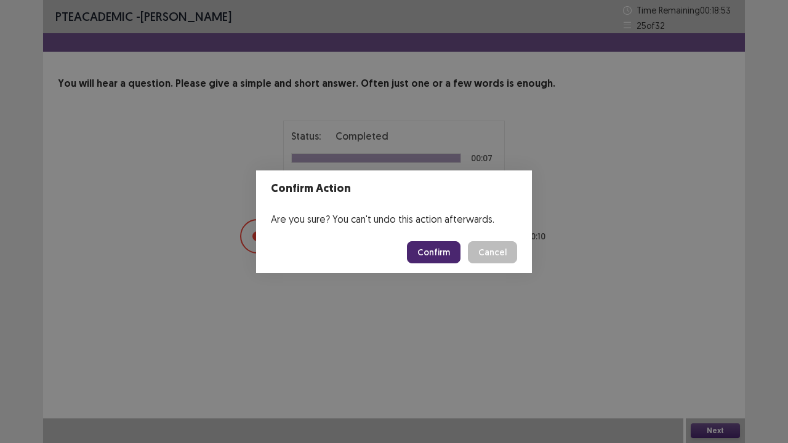
click at [444, 265] on footer "Confirm Cancel" at bounding box center [394, 252] width 276 height 42
click at [441, 256] on button "Confirm" at bounding box center [434, 252] width 54 height 22
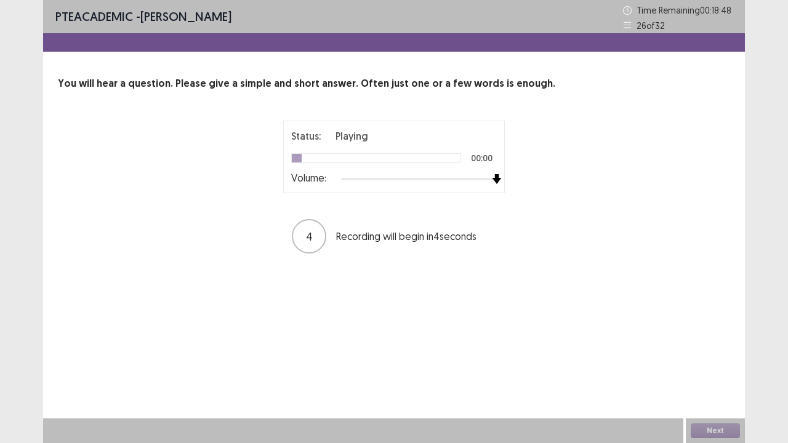
click at [492, 179] on div at bounding box center [419, 179] width 156 height 10
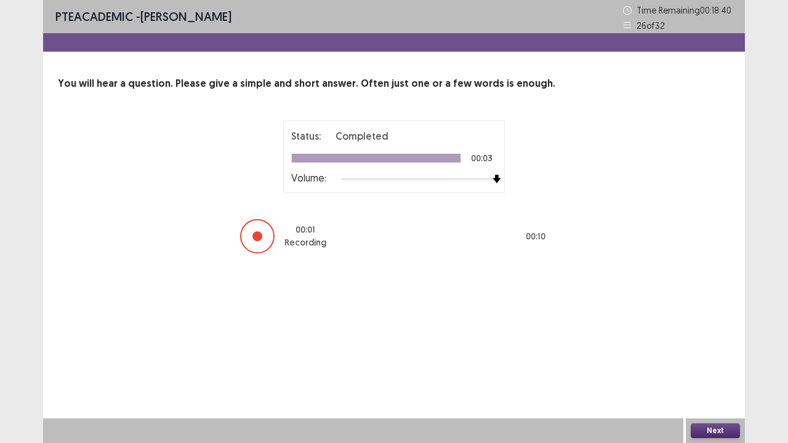
drag, startPoint x: 753, startPoint y: 443, endPoint x: 779, endPoint y: 439, distance: 26.6
click at [781, 359] on div "PTE academic - celvin karo Time Remaining 00 : 18 : 40 26 of 32 You will hear a…" at bounding box center [394, 221] width 788 height 443
click at [727, 359] on button "Next" at bounding box center [715, 430] width 49 height 15
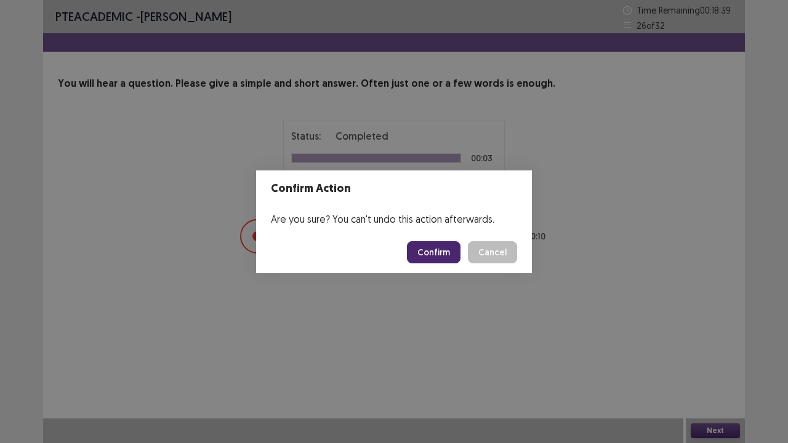
click at [452, 267] on footer "Confirm Cancel" at bounding box center [394, 252] width 276 height 42
click at [457, 258] on button "Confirm" at bounding box center [434, 252] width 54 height 22
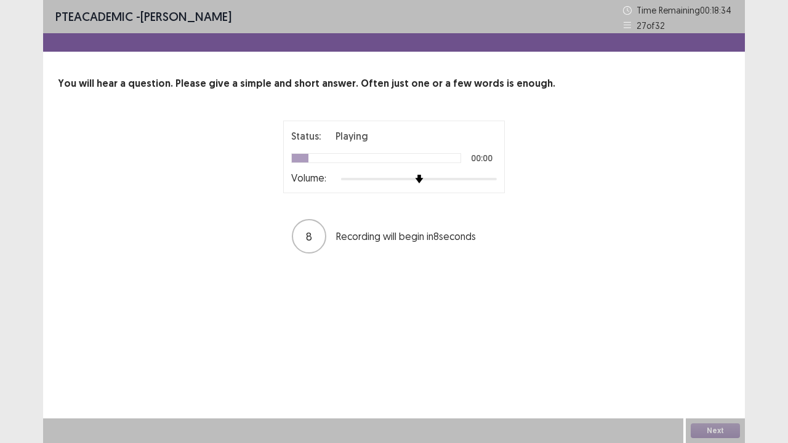
click at [494, 179] on div at bounding box center [419, 179] width 156 height 10
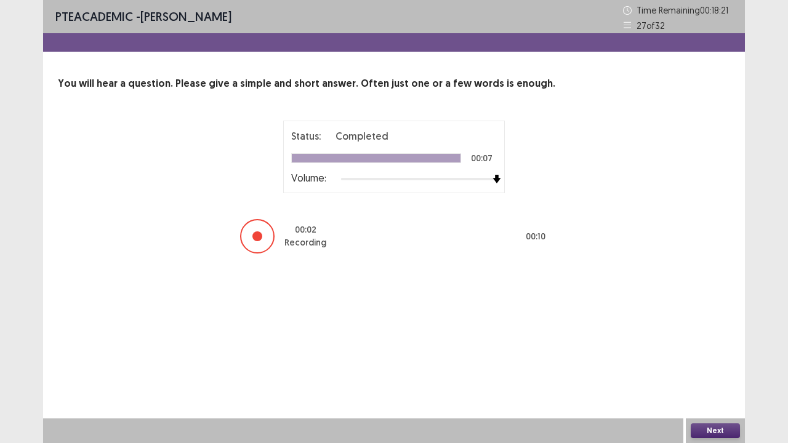
click at [731, 359] on button "Next" at bounding box center [715, 430] width 49 height 15
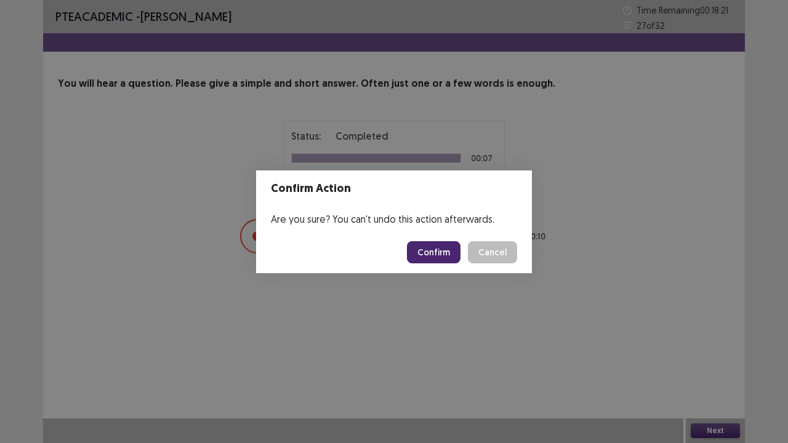
click at [443, 254] on button "Confirm" at bounding box center [434, 252] width 54 height 22
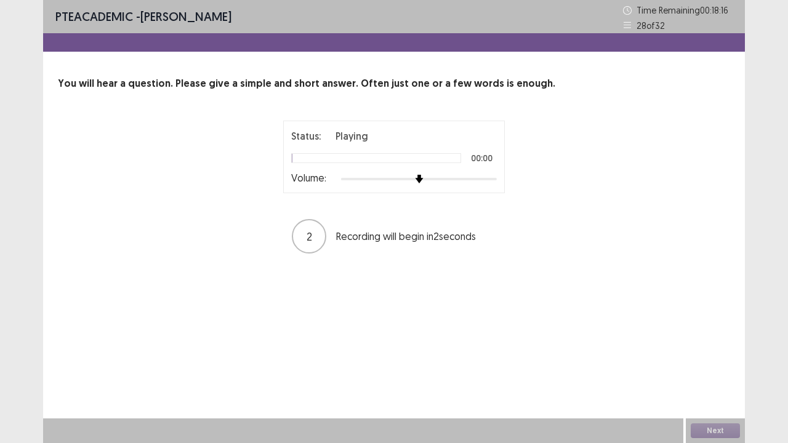
click at [492, 182] on div at bounding box center [419, 179] width 156 height 10
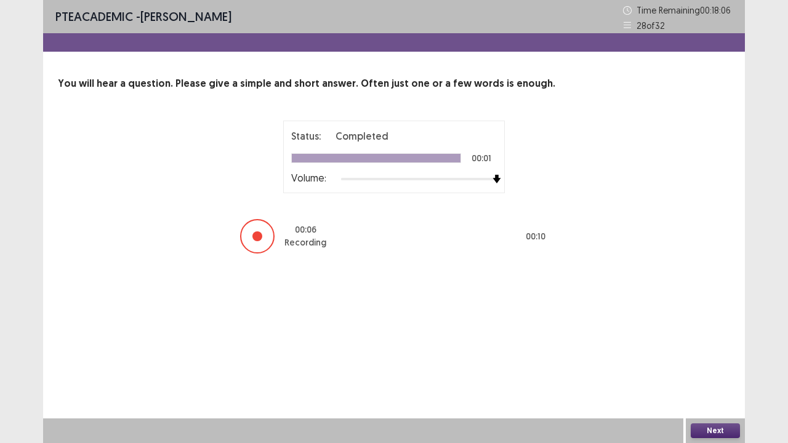
click at [711, 359] on button "Next" at bounding box center [715, 430] width 49 height 15
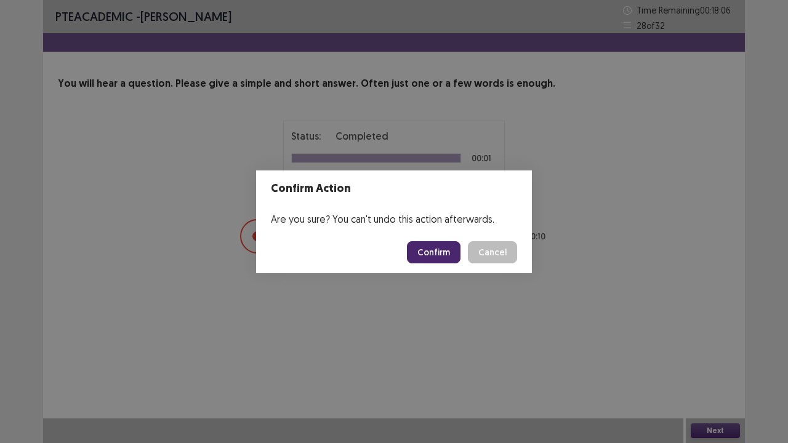
click at [435, 251] on button "Confirm" at bounding box center [434, 252] width 54 height 22
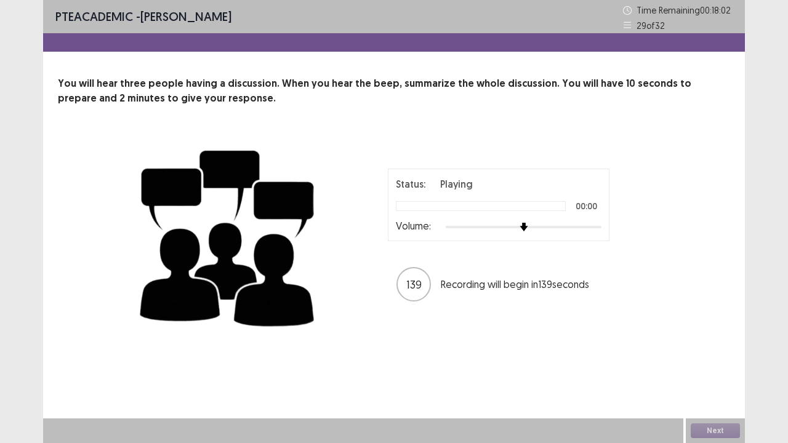
click at [592, 225] on div at bounding box center [524, 227] width 156 height 10
click at [609, 226] on div "Status: Playing 00:00 Volume: 138 Recording will begin in 138 seconds" at bounding box center [499, 236] width 308 height 134
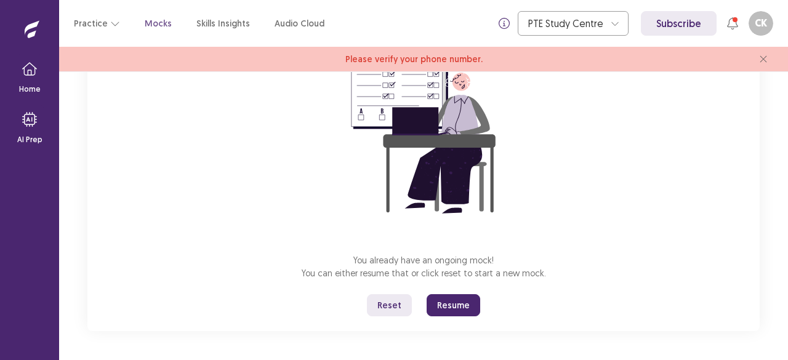
click at [456, 302] on button "Resume" at bounding box center [454, 305] width 54 height 22
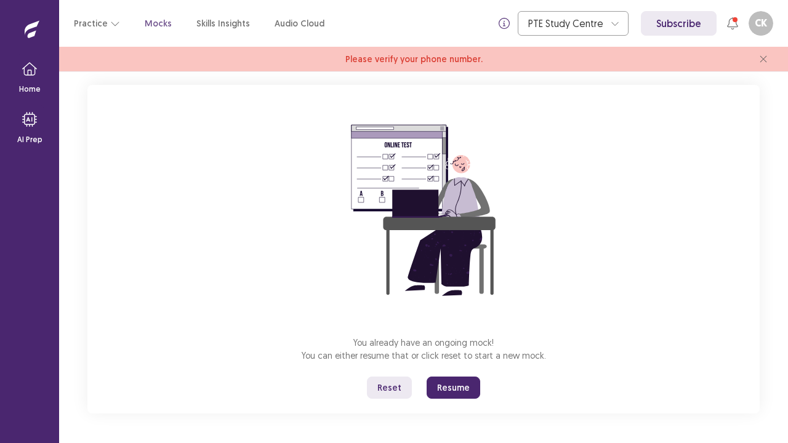
scroll to position [68, 0]
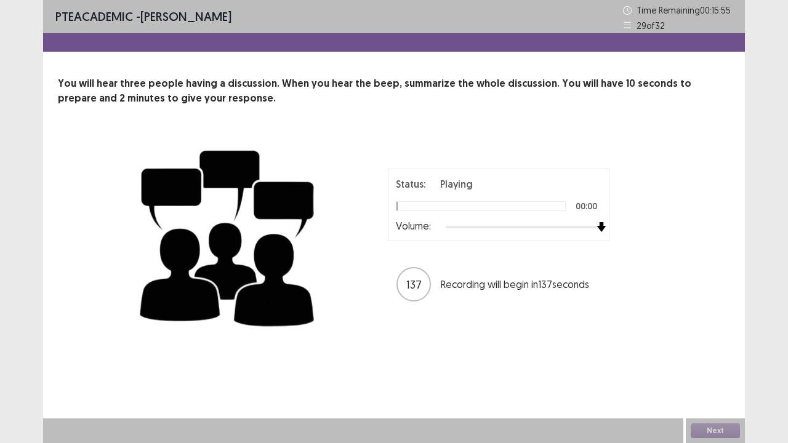
click at [598, 228] on div at bounding box center [524, 227] width 156 height 10
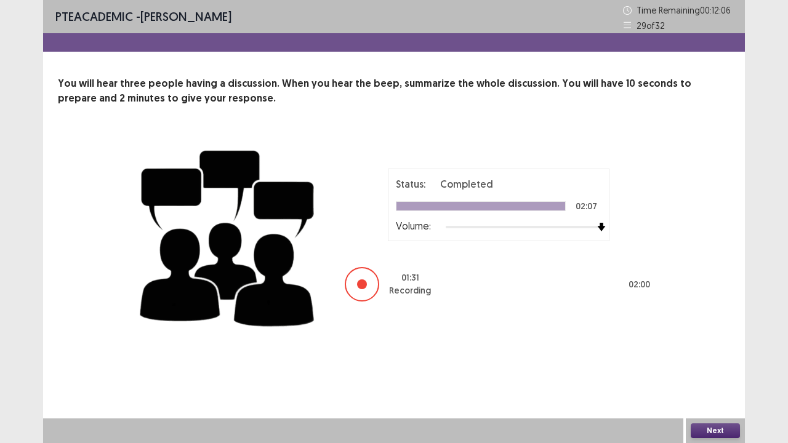
click at [710, 359] on button "Next" at bounding box center [715, 430] width 49 height 15
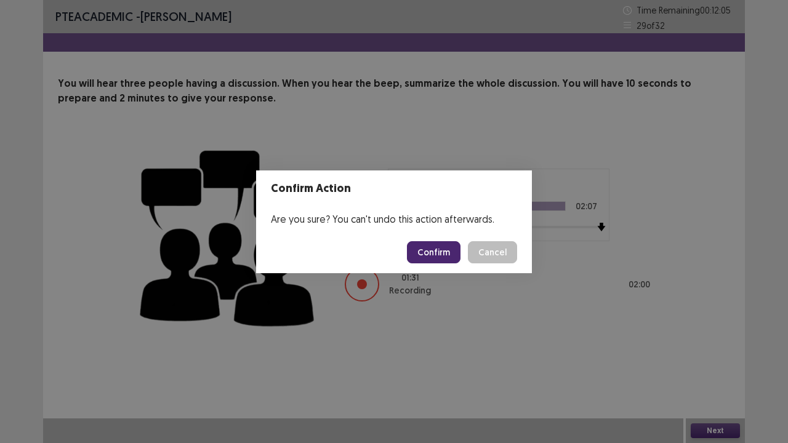
click at [448, 254] on button "Confirm" at bounding box center [434, 252] width 54 height 22
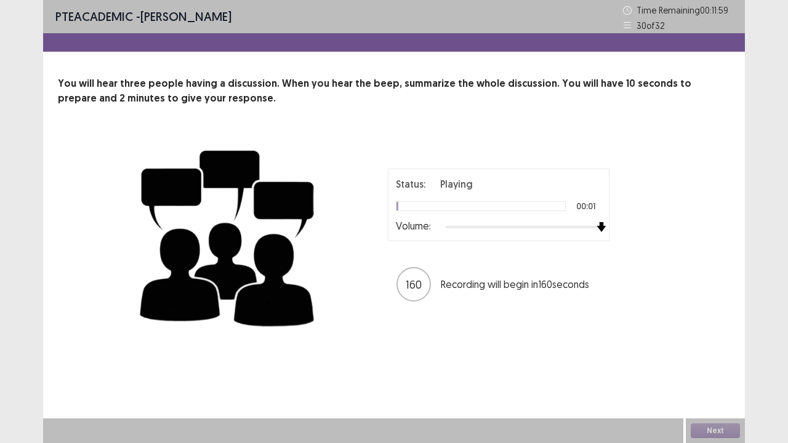
click at [595, 229] on div at bounding box center [524, 227] width 156 height 10
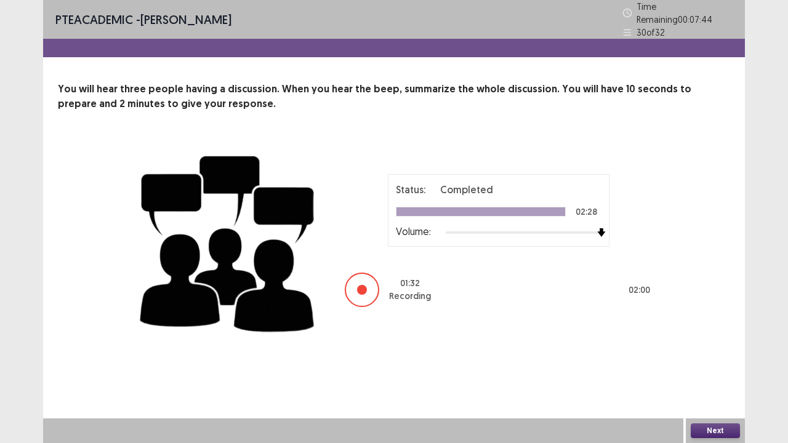
click at [717, 359] on div "Next" at bounding box center [715, 431] width 59 height 25
click at [702, 359] on button "Next" at bounding box center [715, 430] width 49 height 15
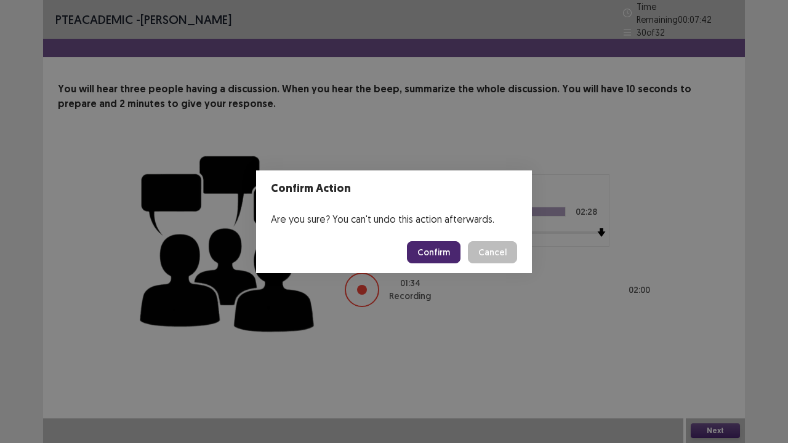
click at [439, 246] on button "Confirm" at bounding box center [434, 252] width 54 height 22
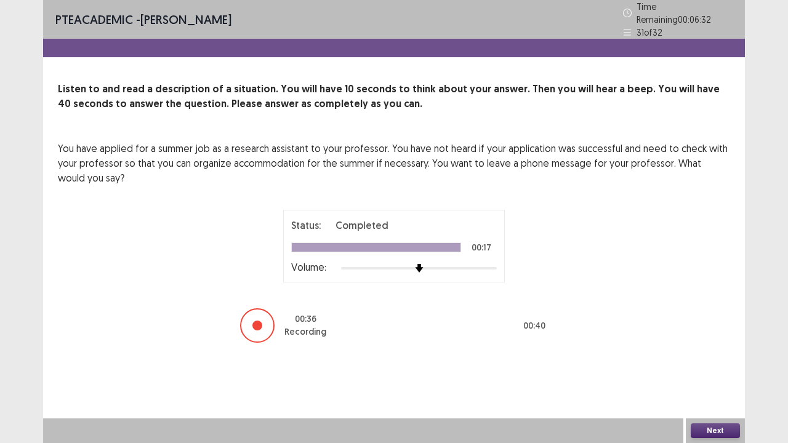
click at [723, 359] on button "Next" at bounding box center [715, 430] width 49 height 15
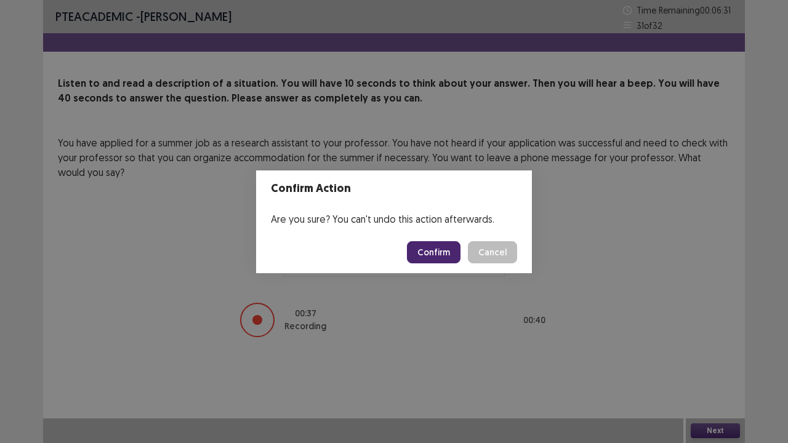
click at [444, 256] on button "Confirm" at bounding box center [434, 252] width 54 height 22
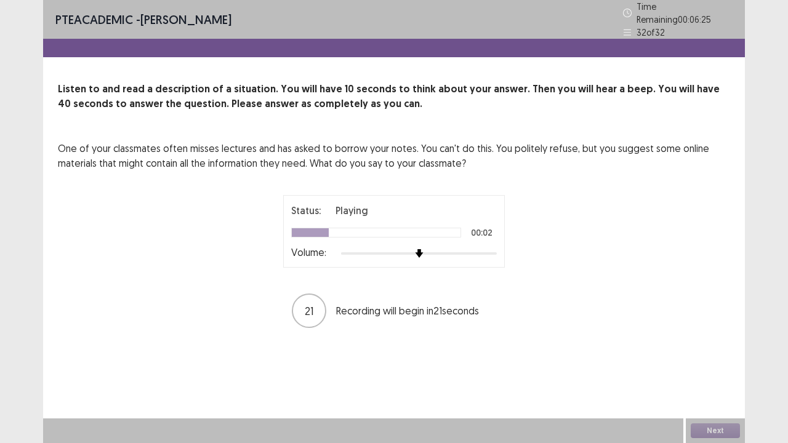
click at [494, 249] on div at bounding box center [419, 254] width 156 height 10
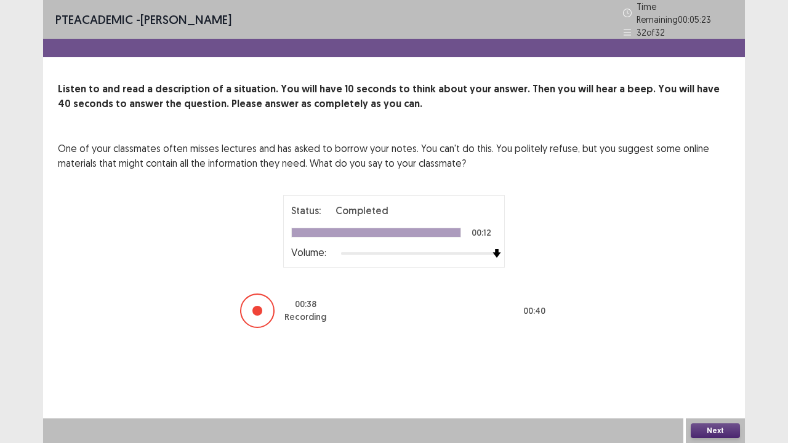
click at [705, 359] on button "Next" at bounding box center [715, 430] width 49 height 15
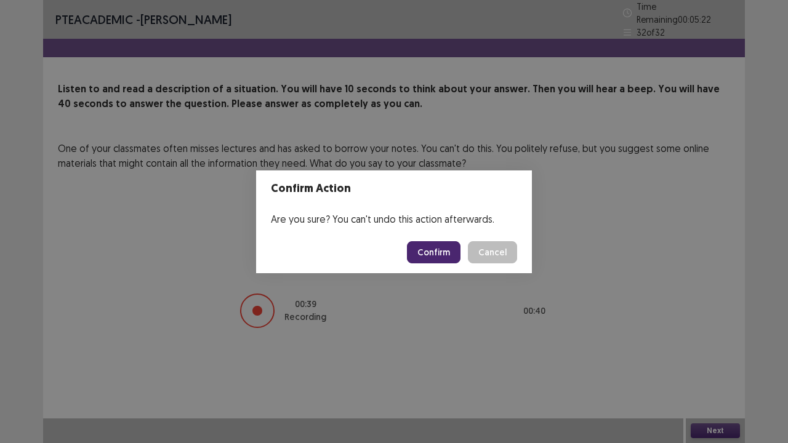
click at [452, 259] on button "Confirm" at bounding box center [434, 252] width 54 height 22
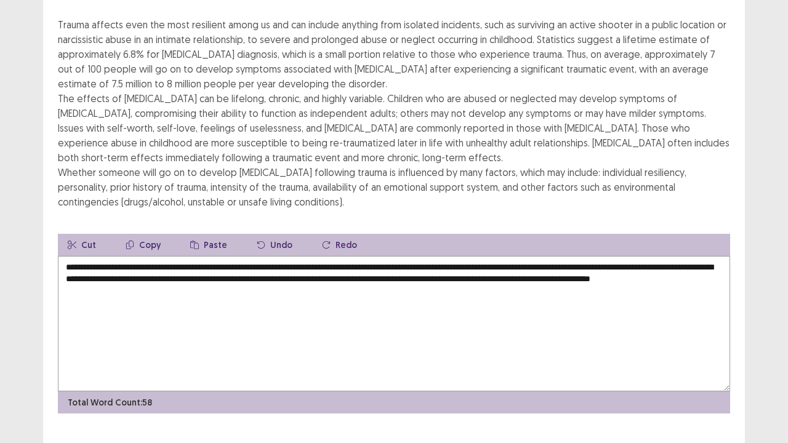
scroll to position [0, 0]
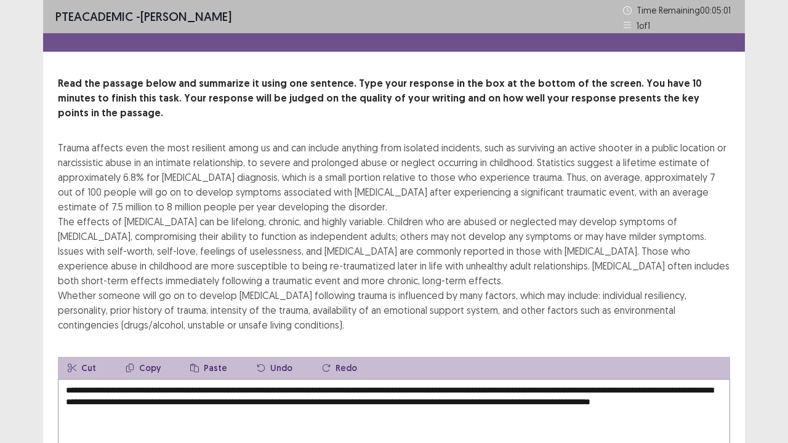
click at [657, 359] on textarea "**********" at bounding box center [394, 446] width 672 height 135
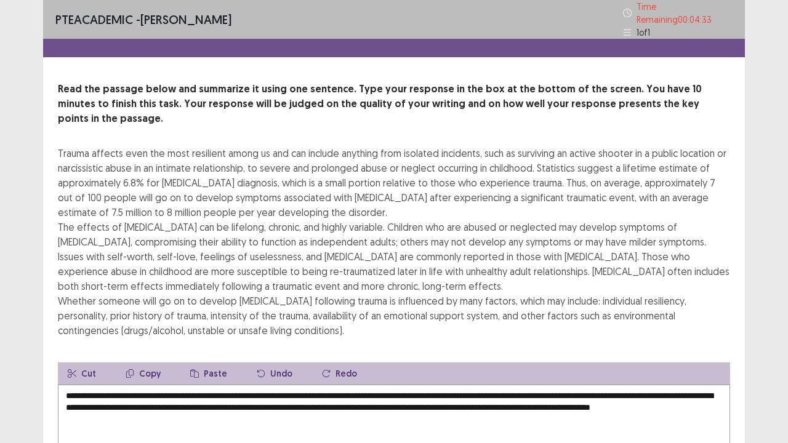
scroll to position [133, 0]
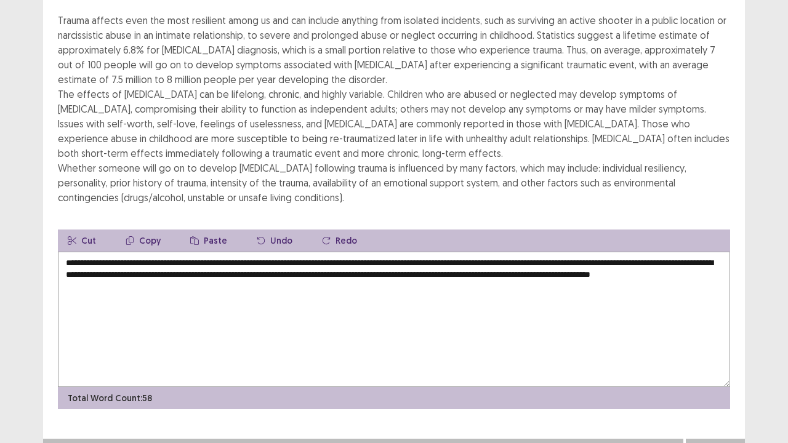
type textarea "**********"
click at [728, 359] on button "Next" at bounding box center [715, 451] width 49 height 15
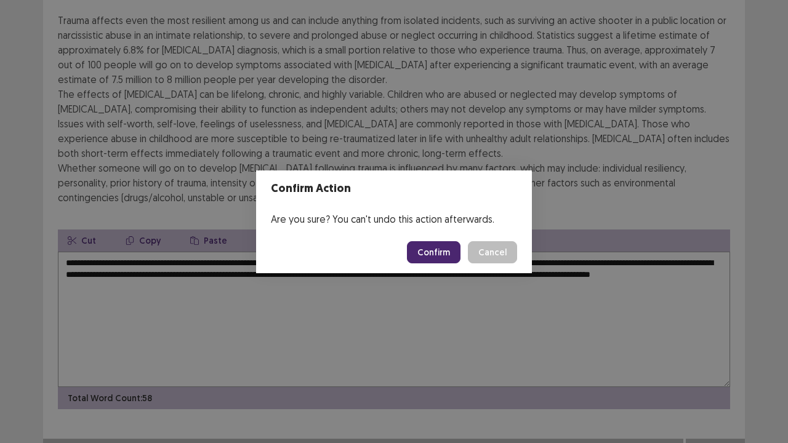
click at [427, 262] on button "Confirm" at bounding box center [434, 252] width 54 height 22
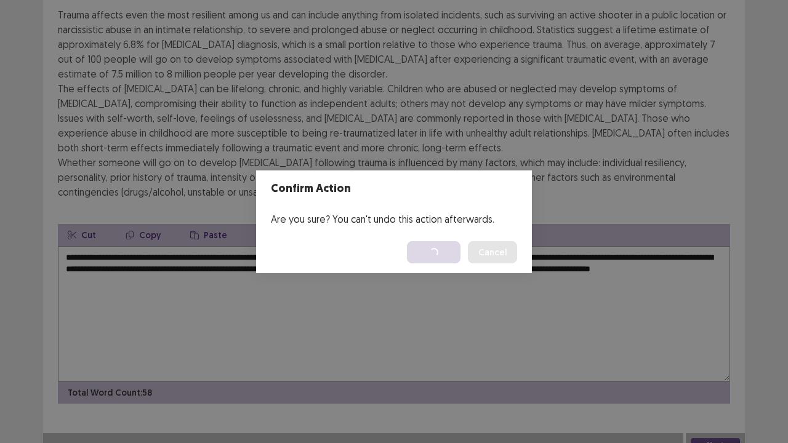
scroll to position [0, 0]
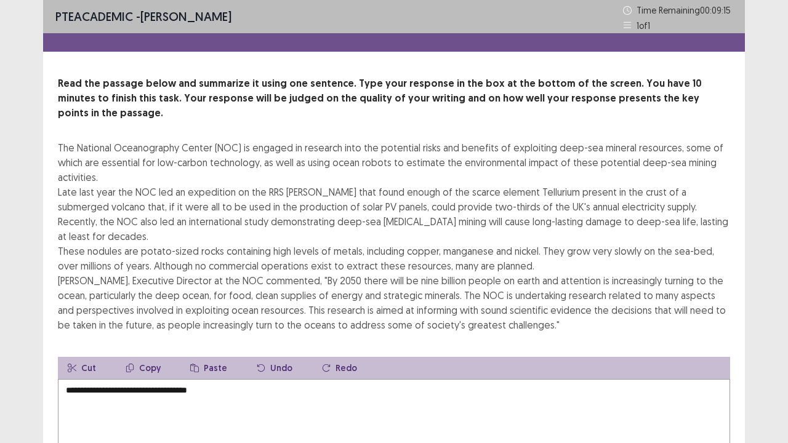
click at [209, 359] on textarea "**********" at bounding box center [394, 446] width 672 height 135
click at [240, 359] on textarea "**********" at bounding box center [394, 446] width 672 height 135
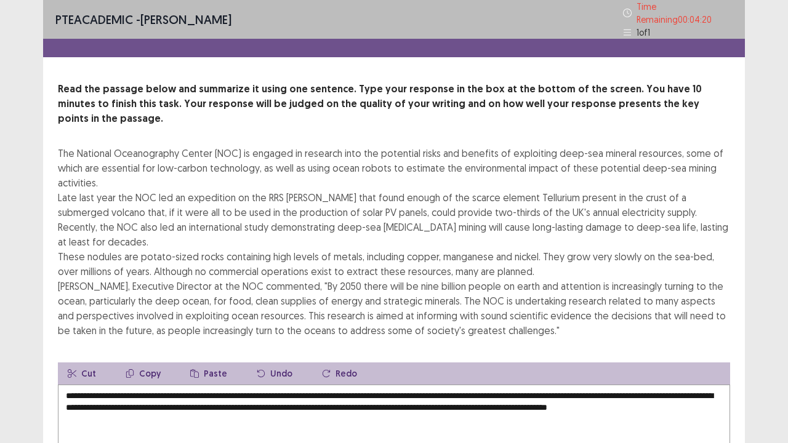
scroll to position [118, 0]
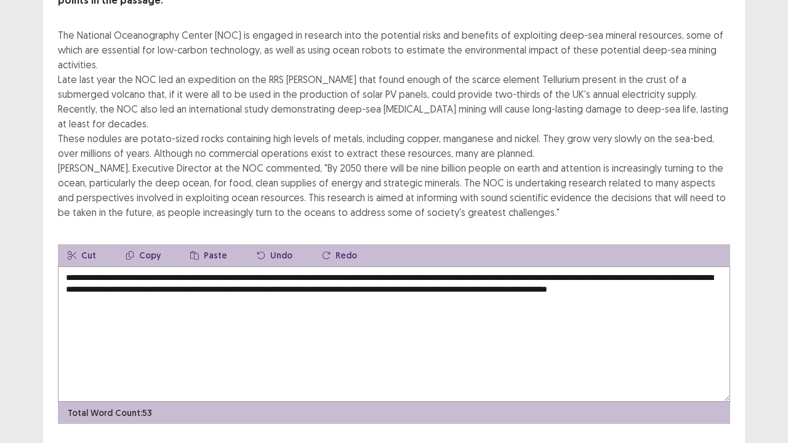
type textarea "**********"
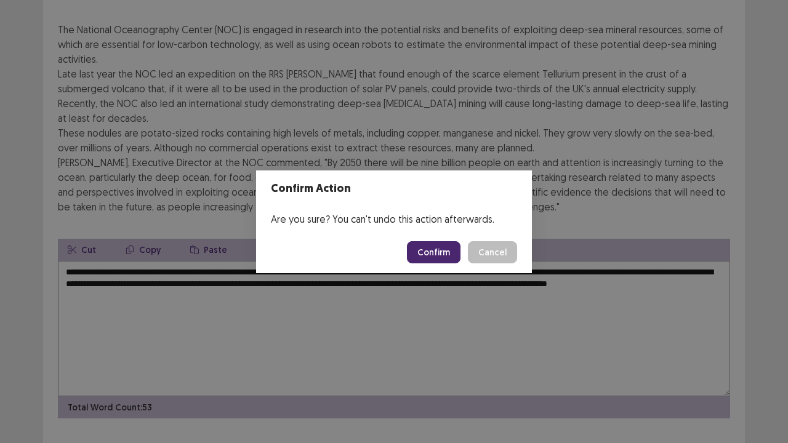
click at [424, 253] on button "Confirm" at bounding box center [434, 252] width 54 height 22
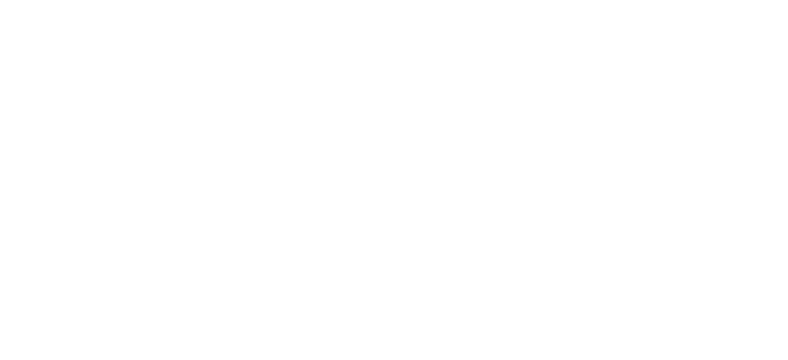
scroll to position [0, 0]
